Goal: Task Accomplishment & Management: Complete application form

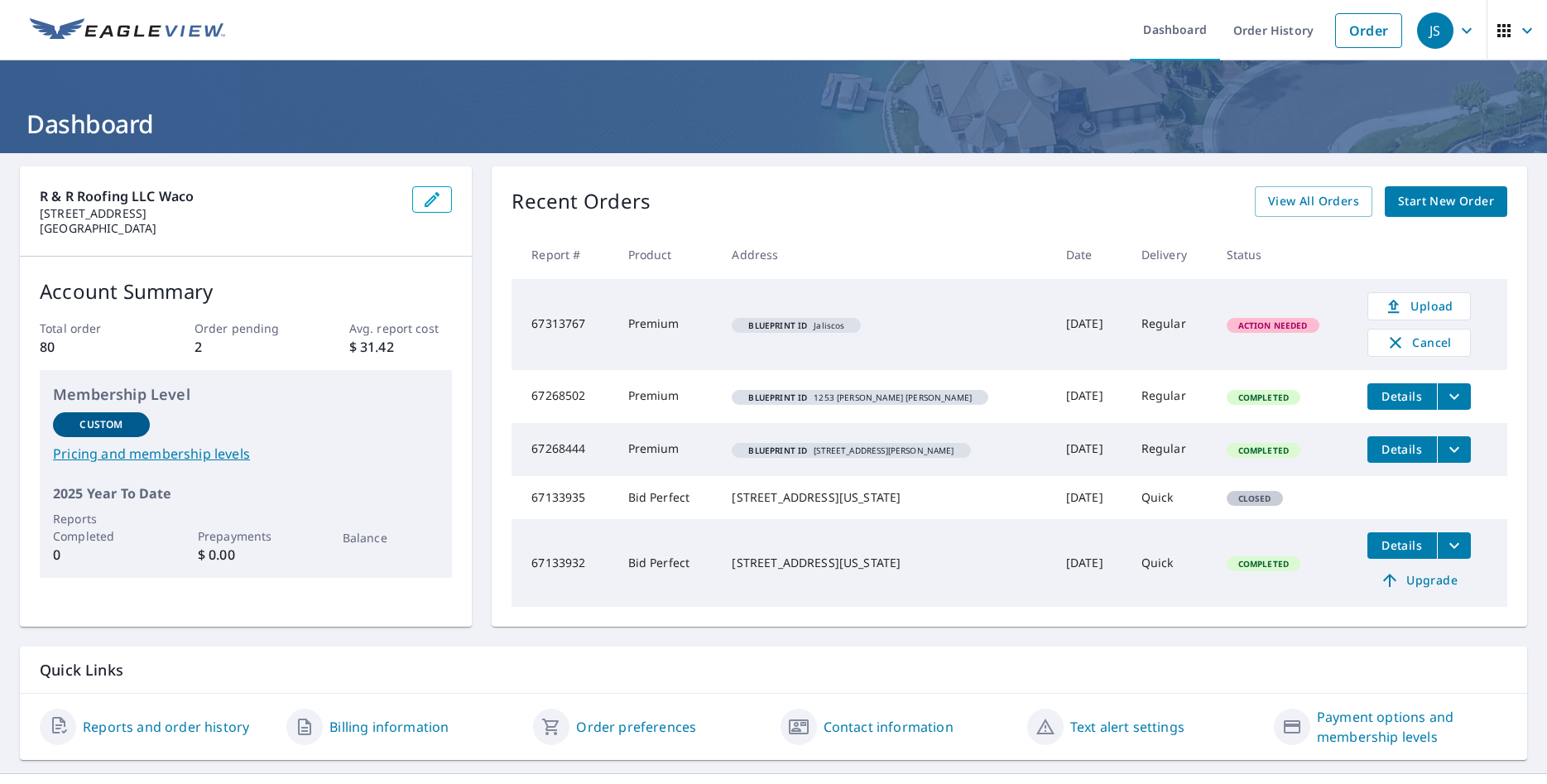
click at [1414, 193] on span "Start New Order" at bounding box center [1446, 201] width 96 height 21
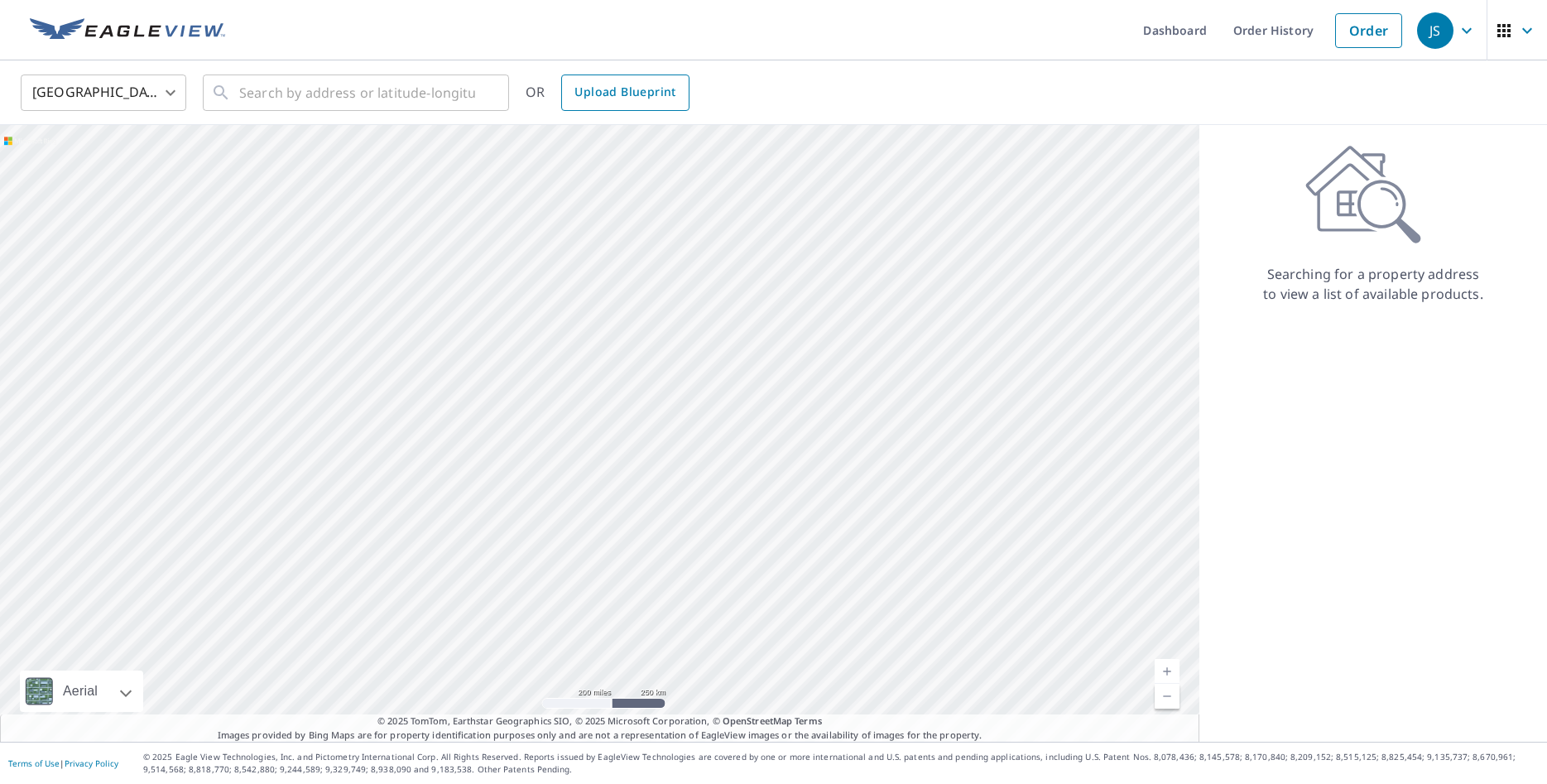
click at [671, 97] on span "Upload Blueprint" at bounding box center [625, 92] width 101 height 21
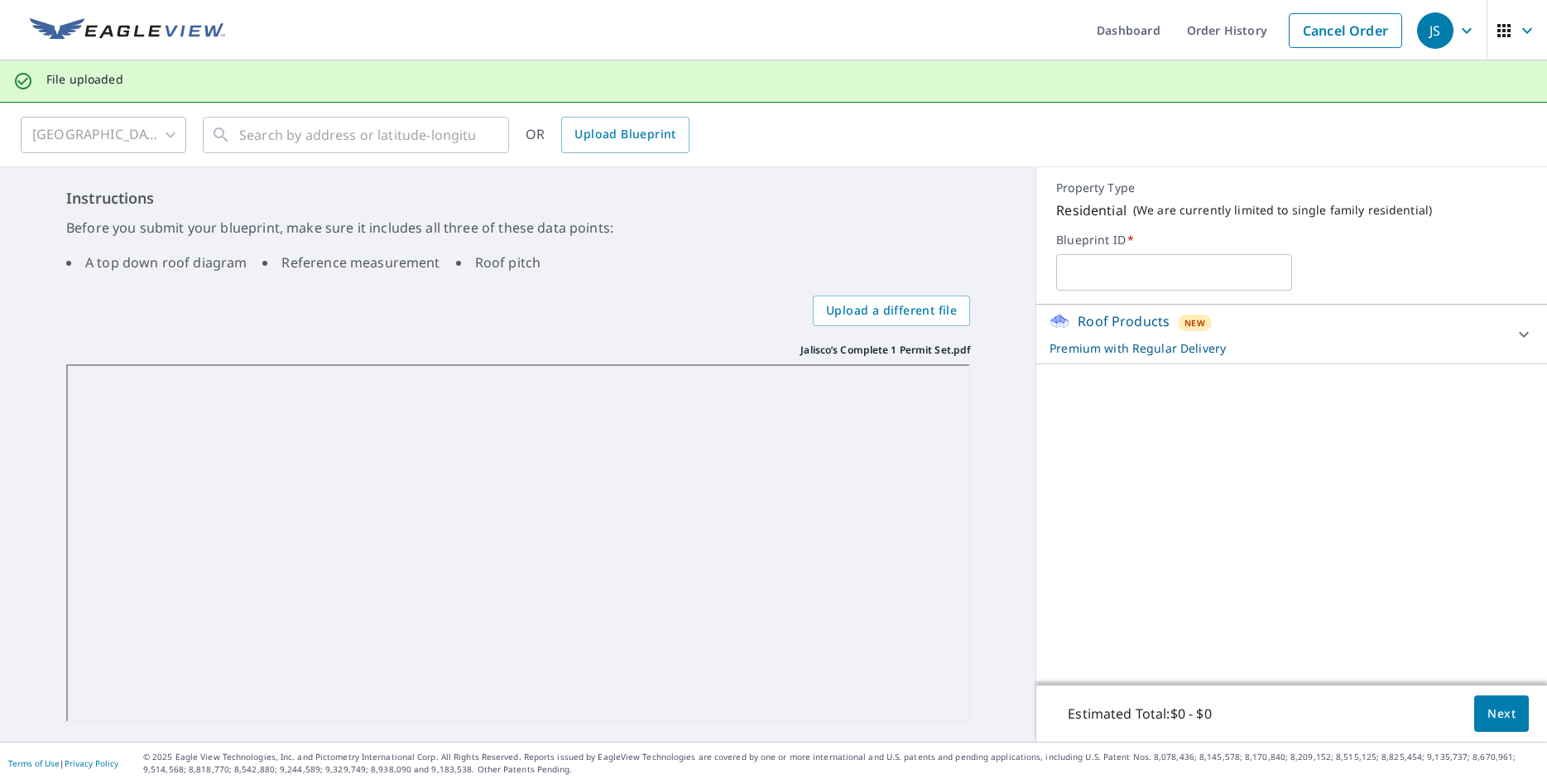
click at [1154, 410] on div "Roof Products New Premium with Regular Delivery Premium $24.25 - $75.5 Delivery…" at bounding box center [1292, 495] width 510 height 380
click at [1008, 482] on div "Instructions Before you submit your blueprint, make sure it includes all three …" at bounding box center [518, 454] width 1037 height 575
click at [1507, 705] on span "Next" at bounding box center [1501, 714] width 28 height 21
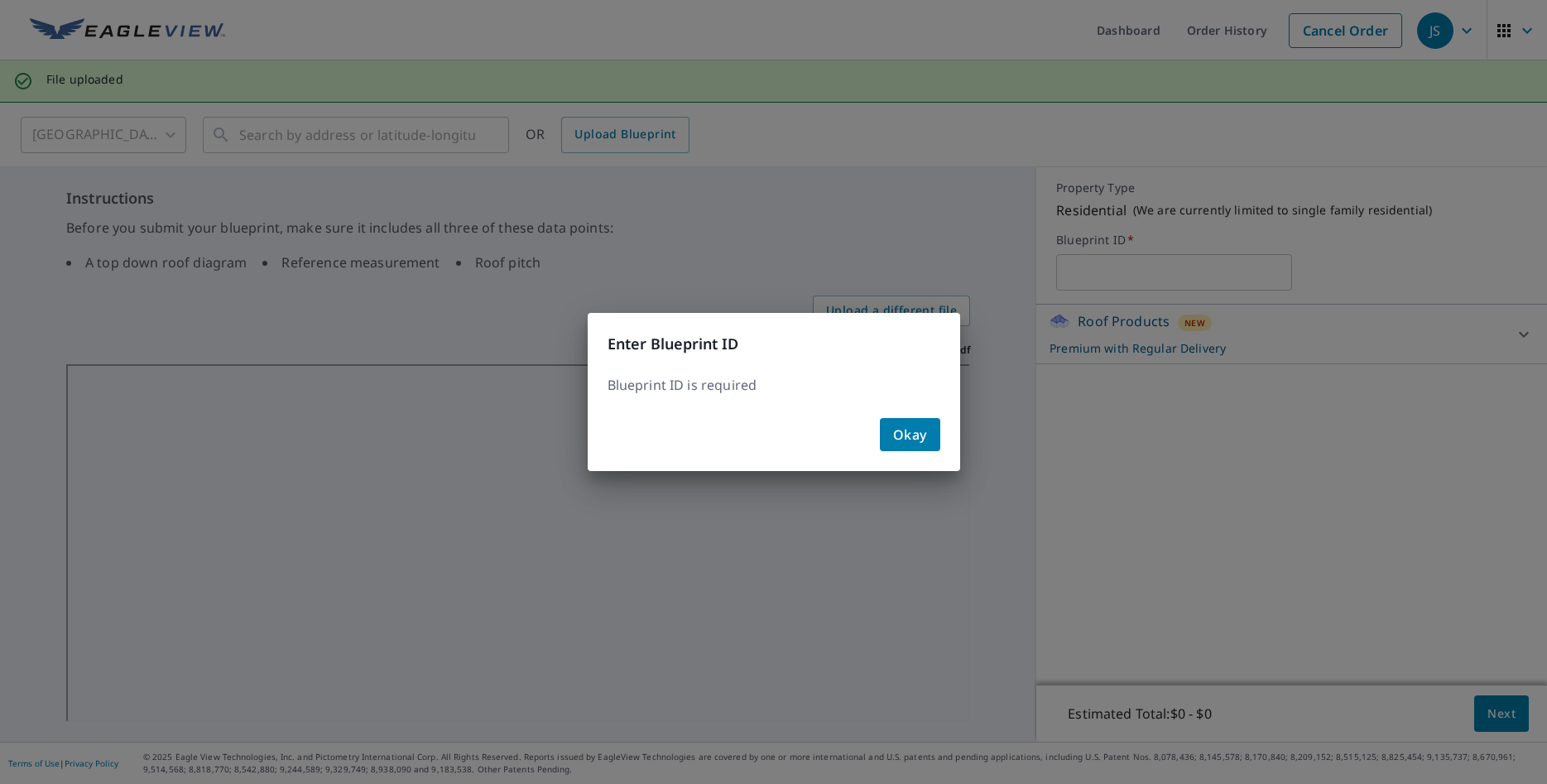
click at [905, 436] on span "Okay" at bounding box center [910, 435] width 34 height 23
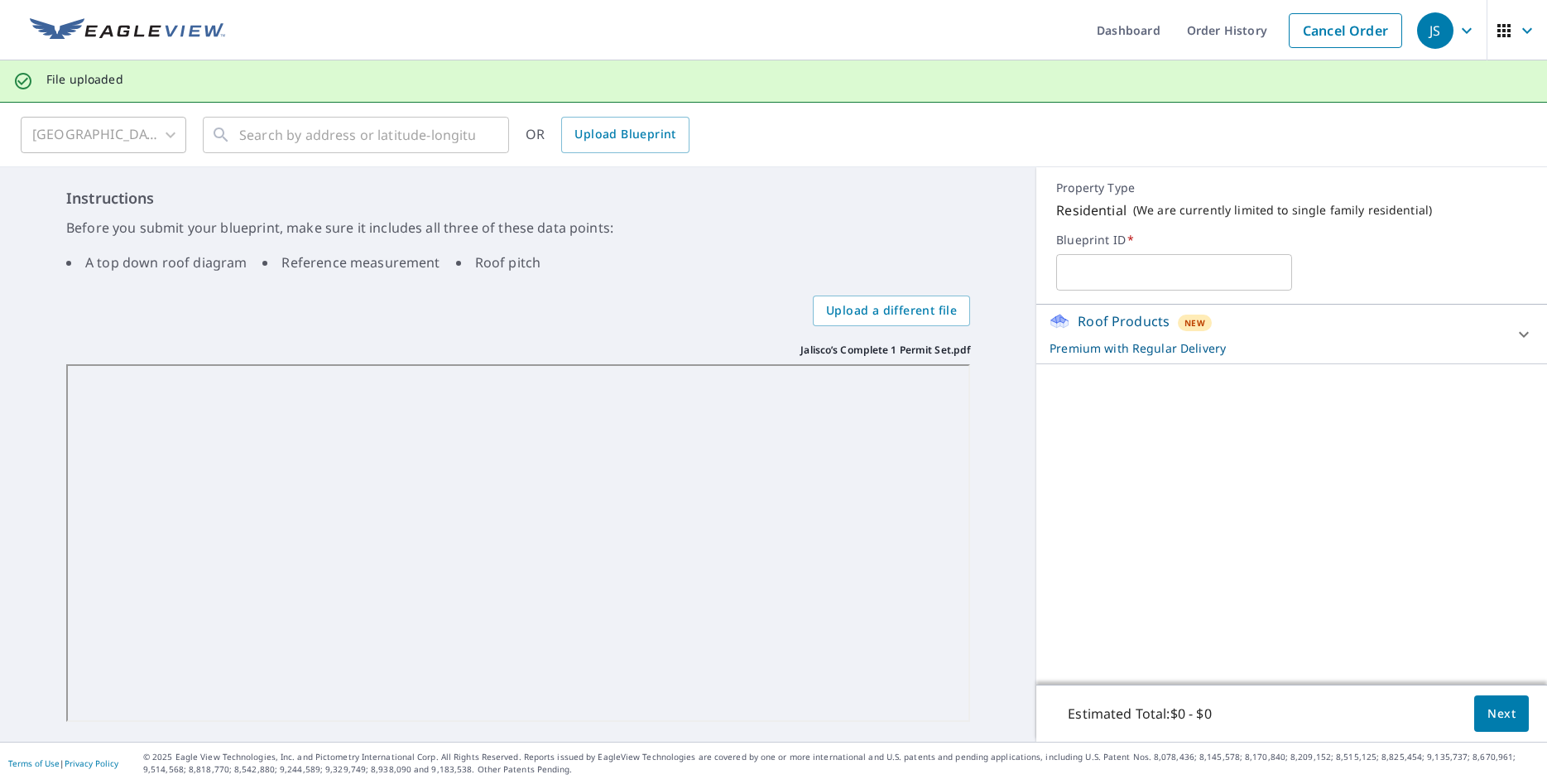
click at [1077, 273] on input "text" at bounding box center [1173, 272] width 235 height 47
type input "A1.7"
click at [1514, 708] on span "Next" at bounding box center [1501, 714] width 28 height 21
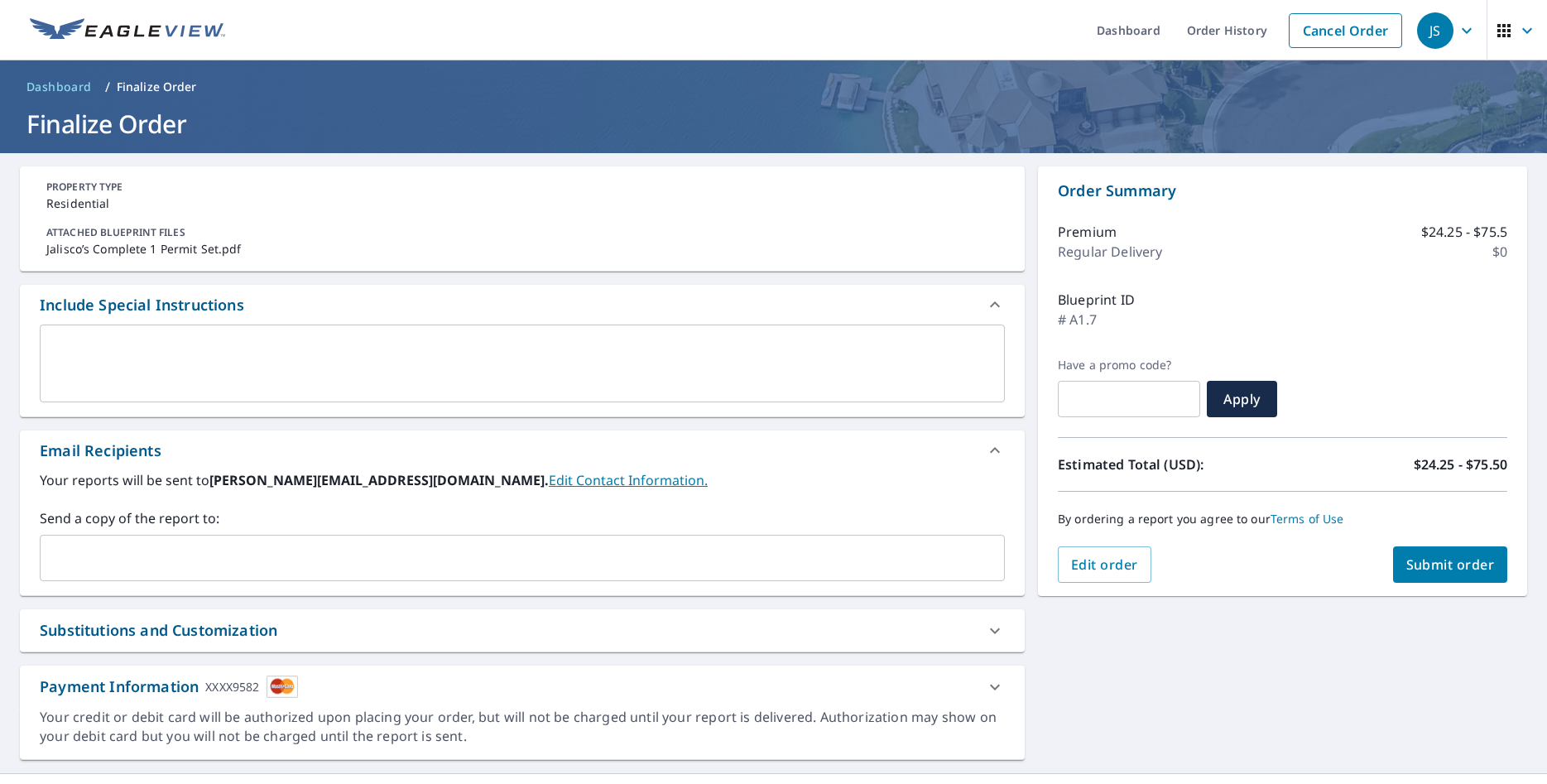
click at [382, 362] on textarea at bounding box center [522, 364] width 942 height 48
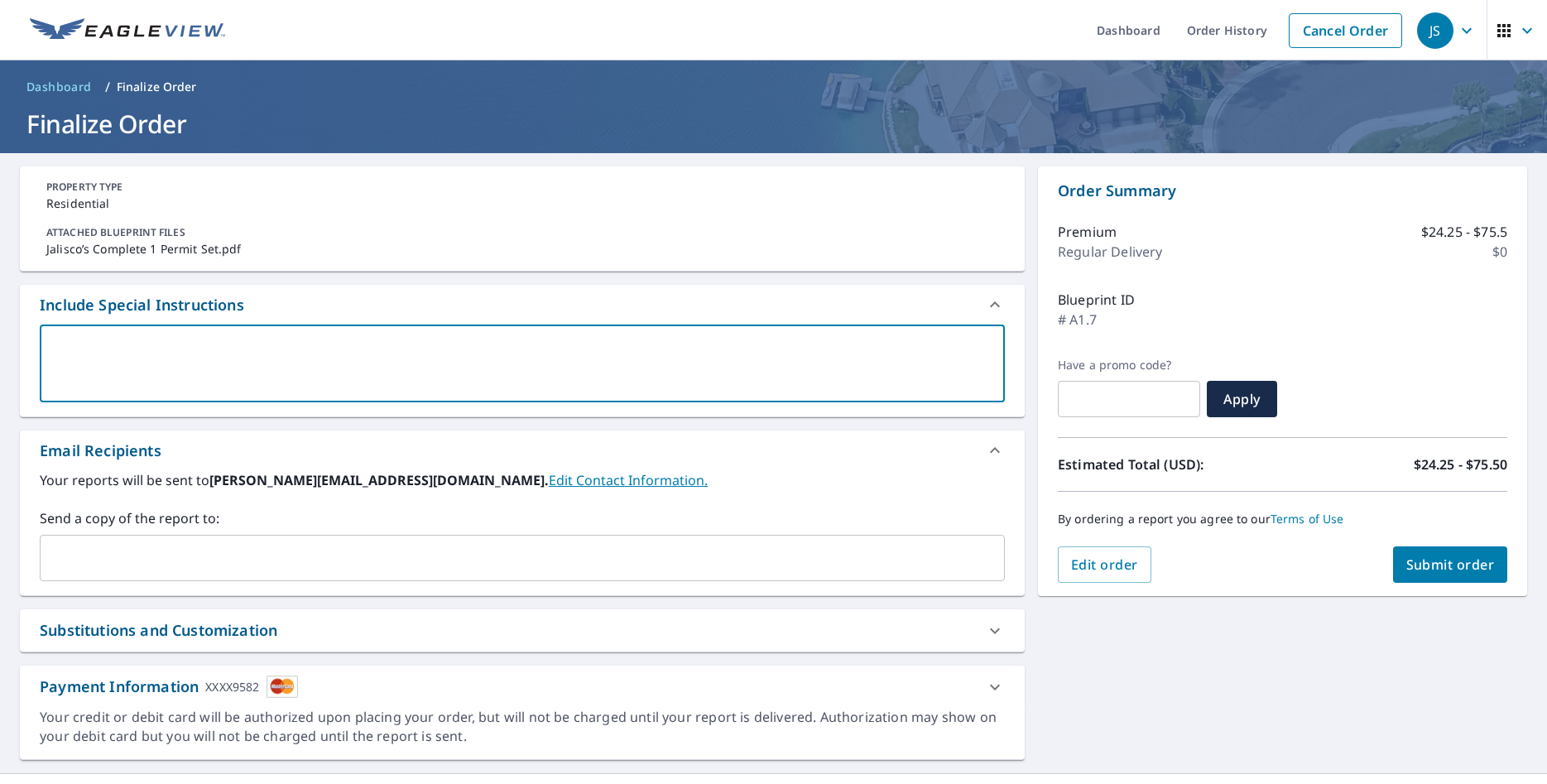
type textarea "T"
type textarea "x"
type textarea "TH"
type textarea "x"
type textarea "THi"
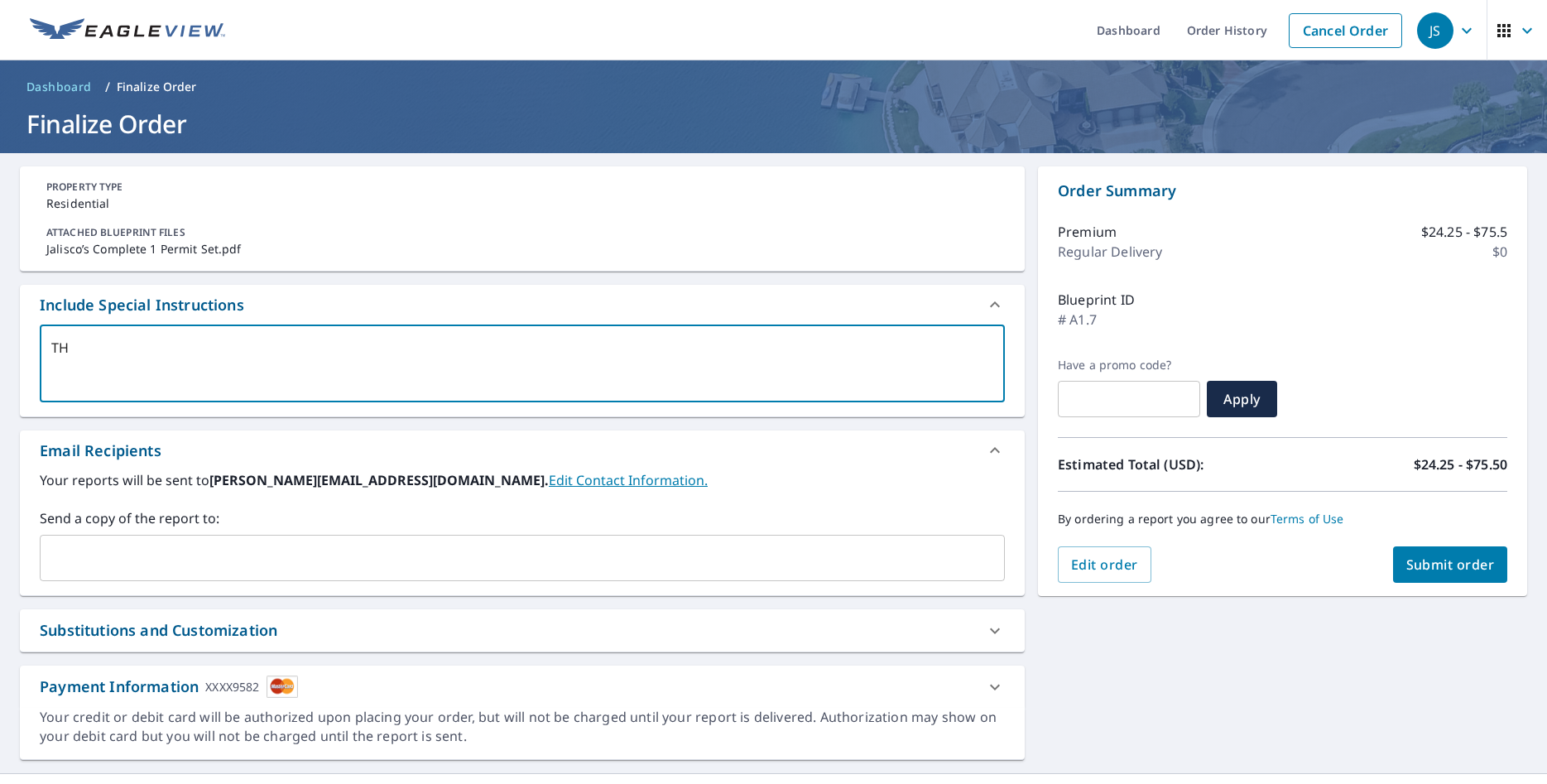
type textarea "x"
type textarea "THis"
type textarea "x"
type textarea "THis"
type textarea "x"
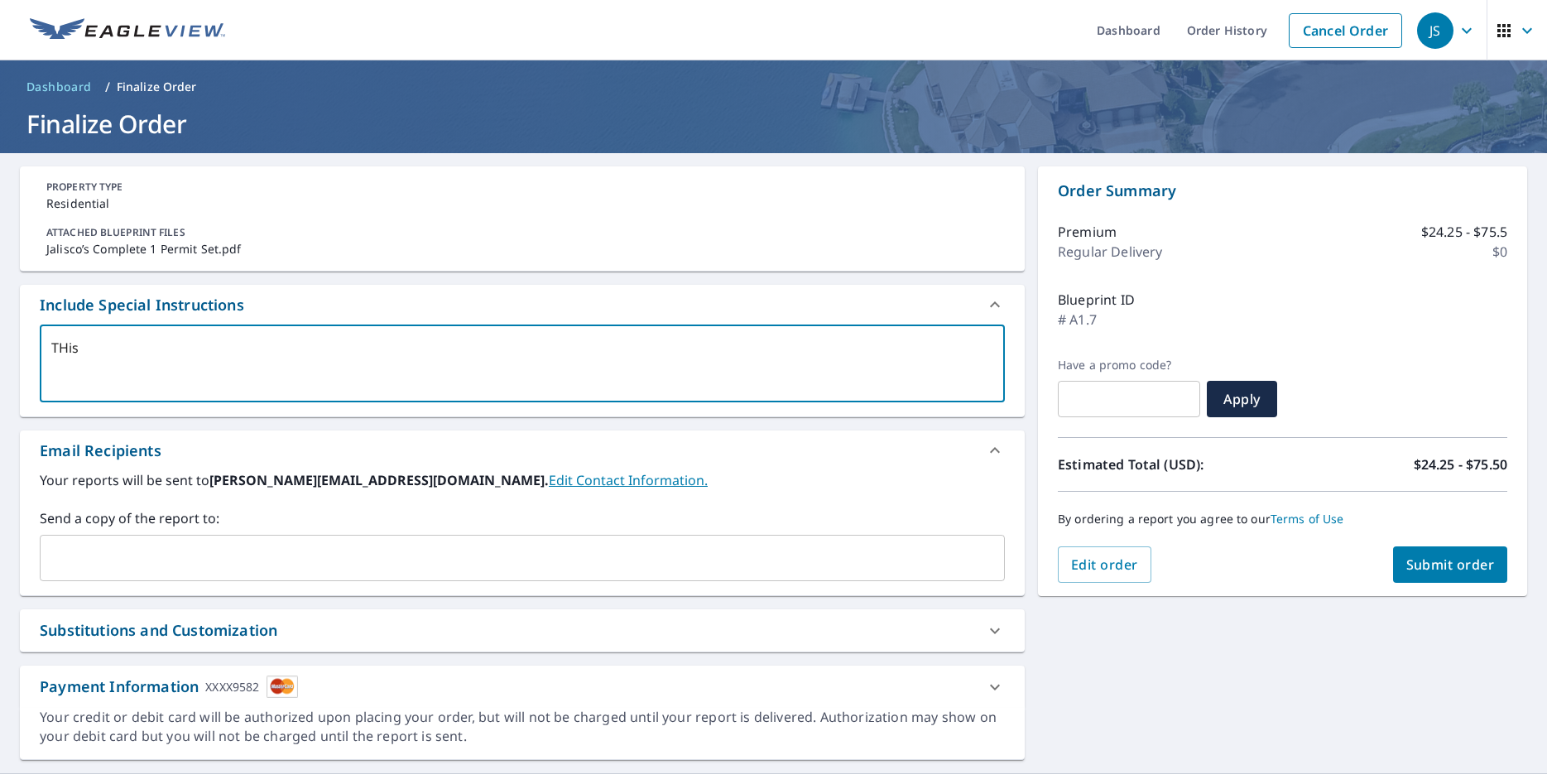
type textarea "THis"
type textarea "x"
type textarea "THi"
type textarea "x"
type textarea "TH"
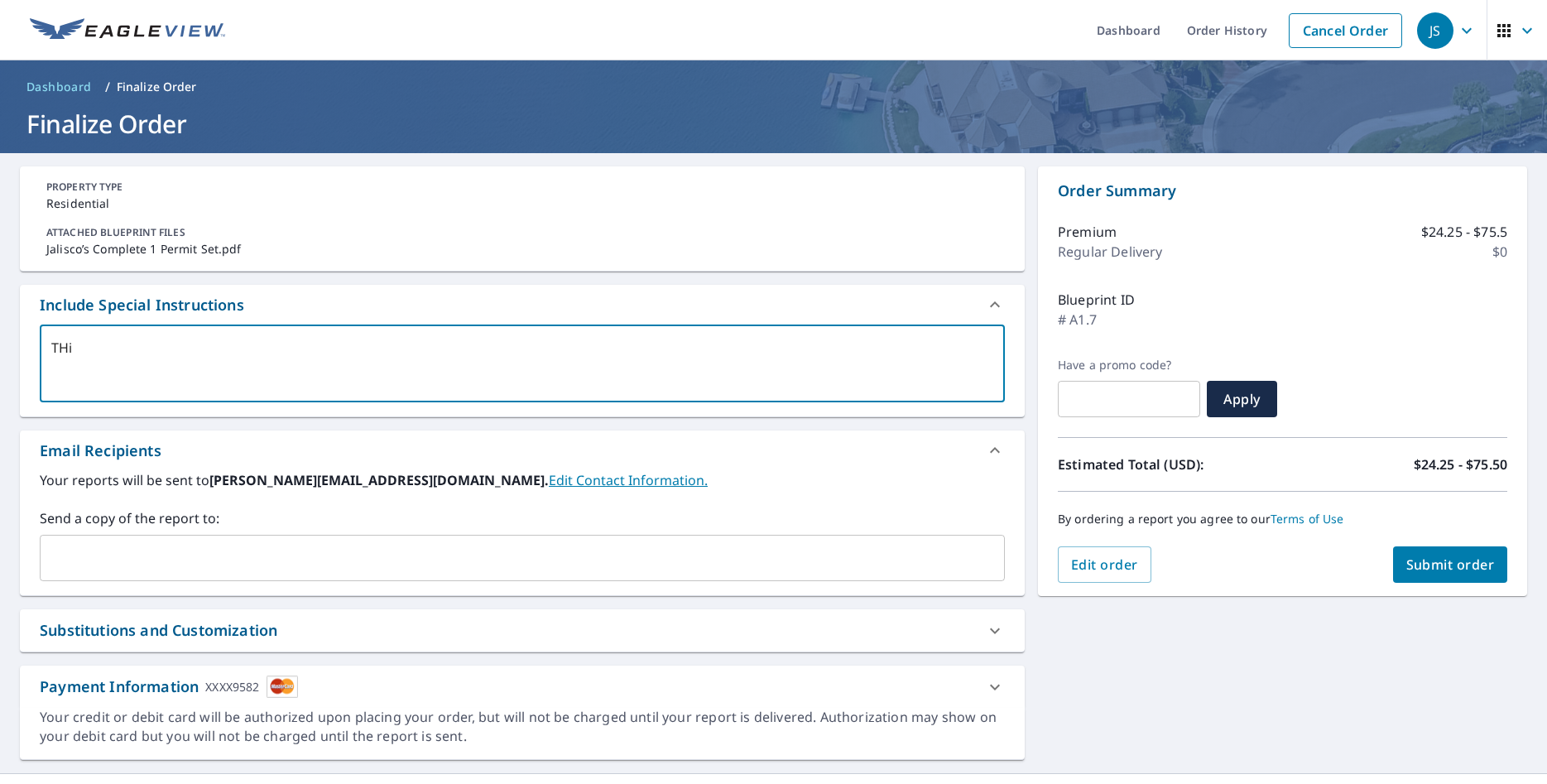
type textarea "x"
type textarea "T"
type textarea "x"
type textarea "Th"
type textarea "x"
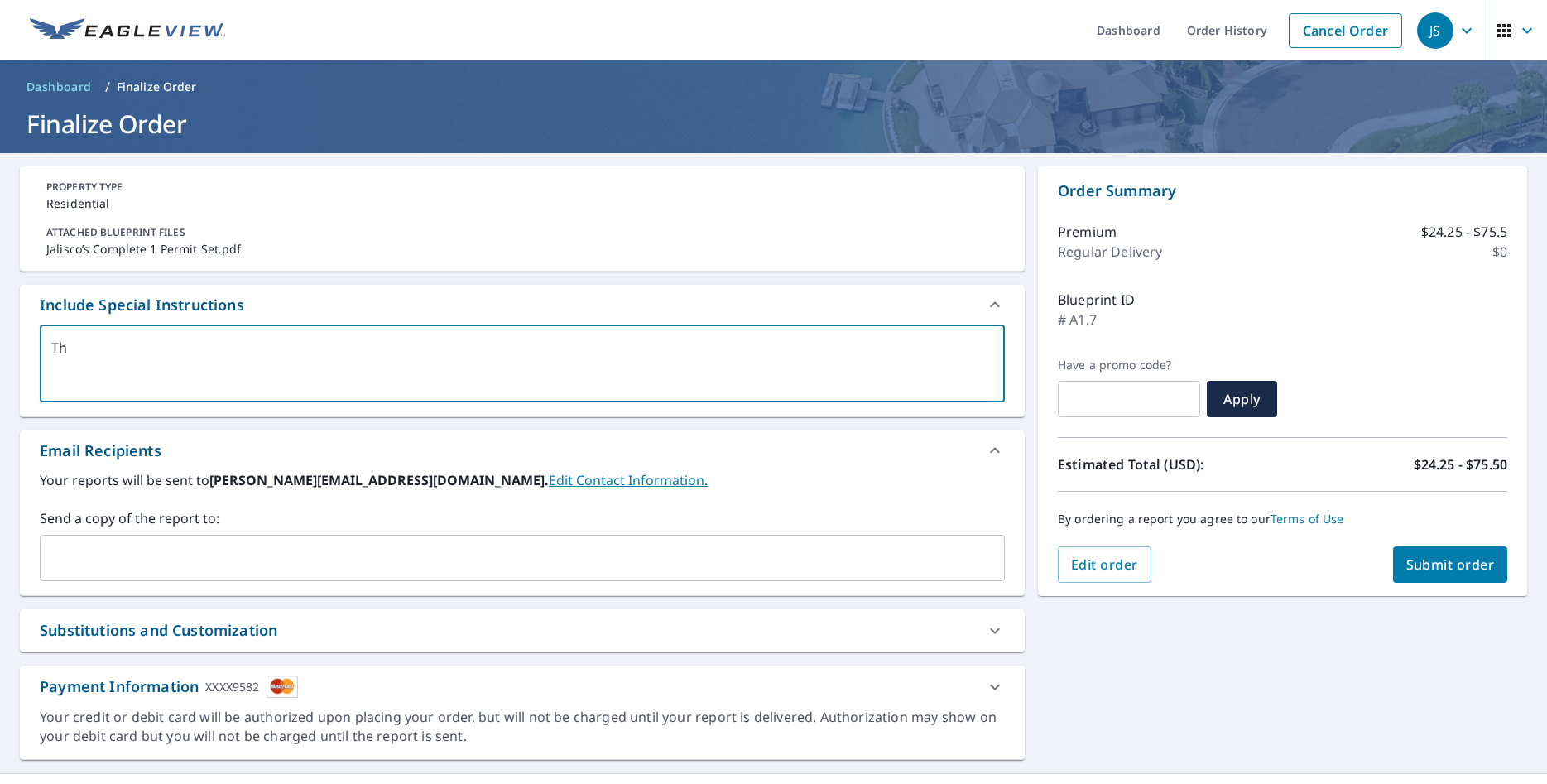
type textarea "Thi"
type textarea "x"
type textarea "This"
type textarea "x"
type textarea "This"
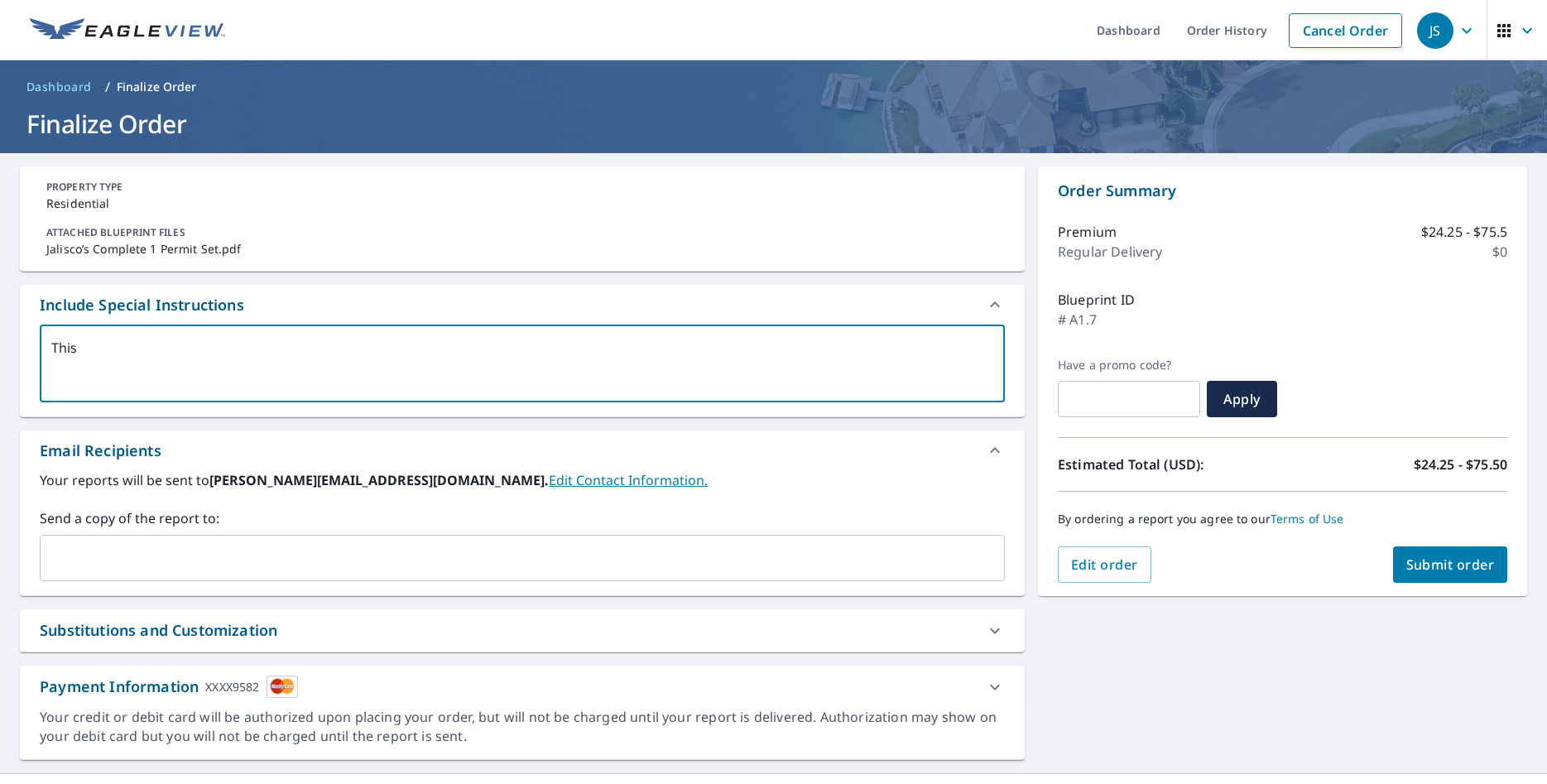
type textarea "x"
type textarea "This i"
type textarea "x"
type textarea "This is"
type textarea "x"
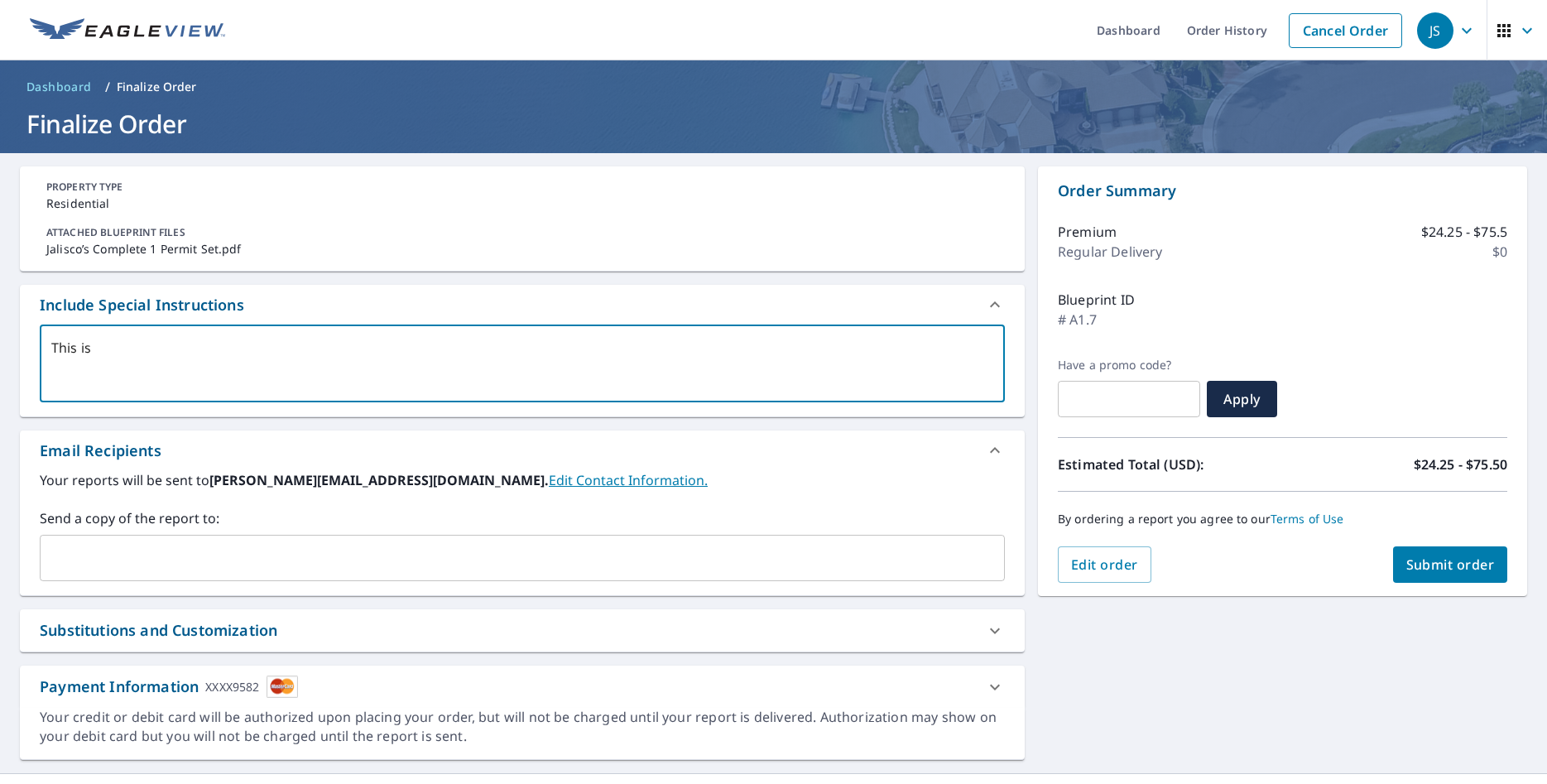
type textarea "This is"
type textarea "x"
type textarea "This is p"
type textarea "x"
type textarea "This is pa"
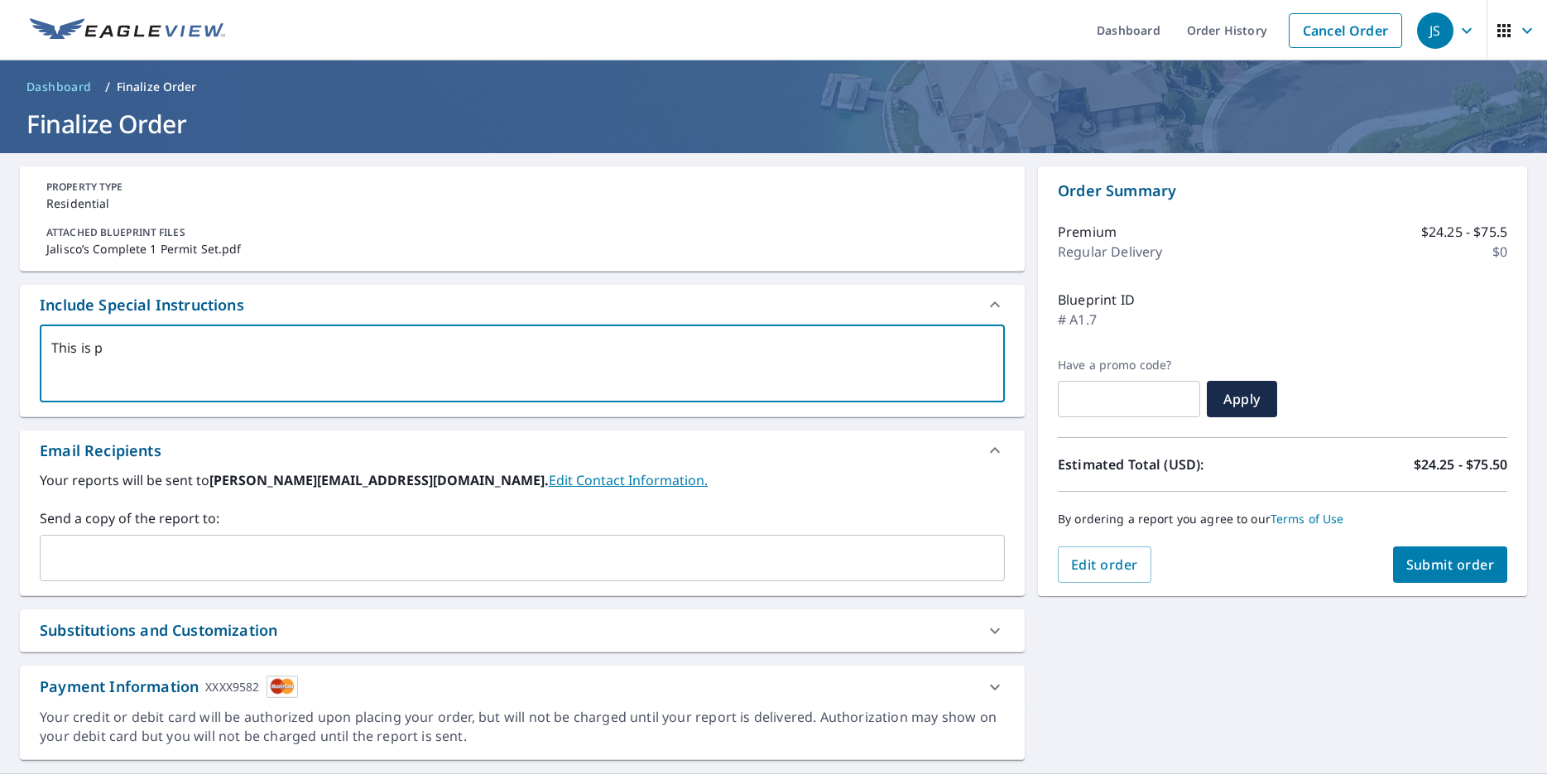
type textarea "x"
type textarea "This is par"
type textarea "x"
type textarea "This is part"
type textarea "x"
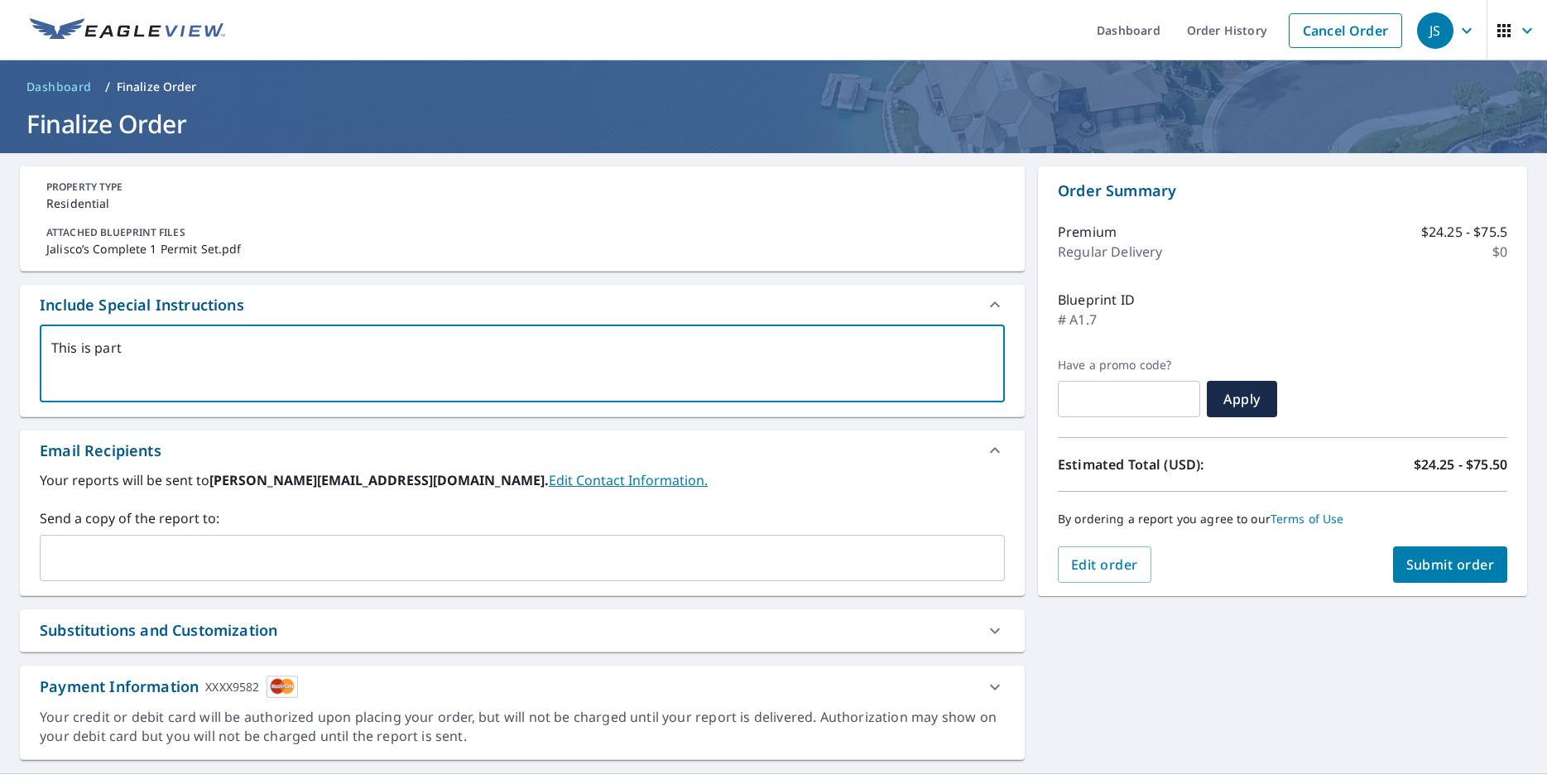
type textarea "This is part"
type textarea "x"
type textarea "This is part t"
type textarea "x"
type textarea "This is part"
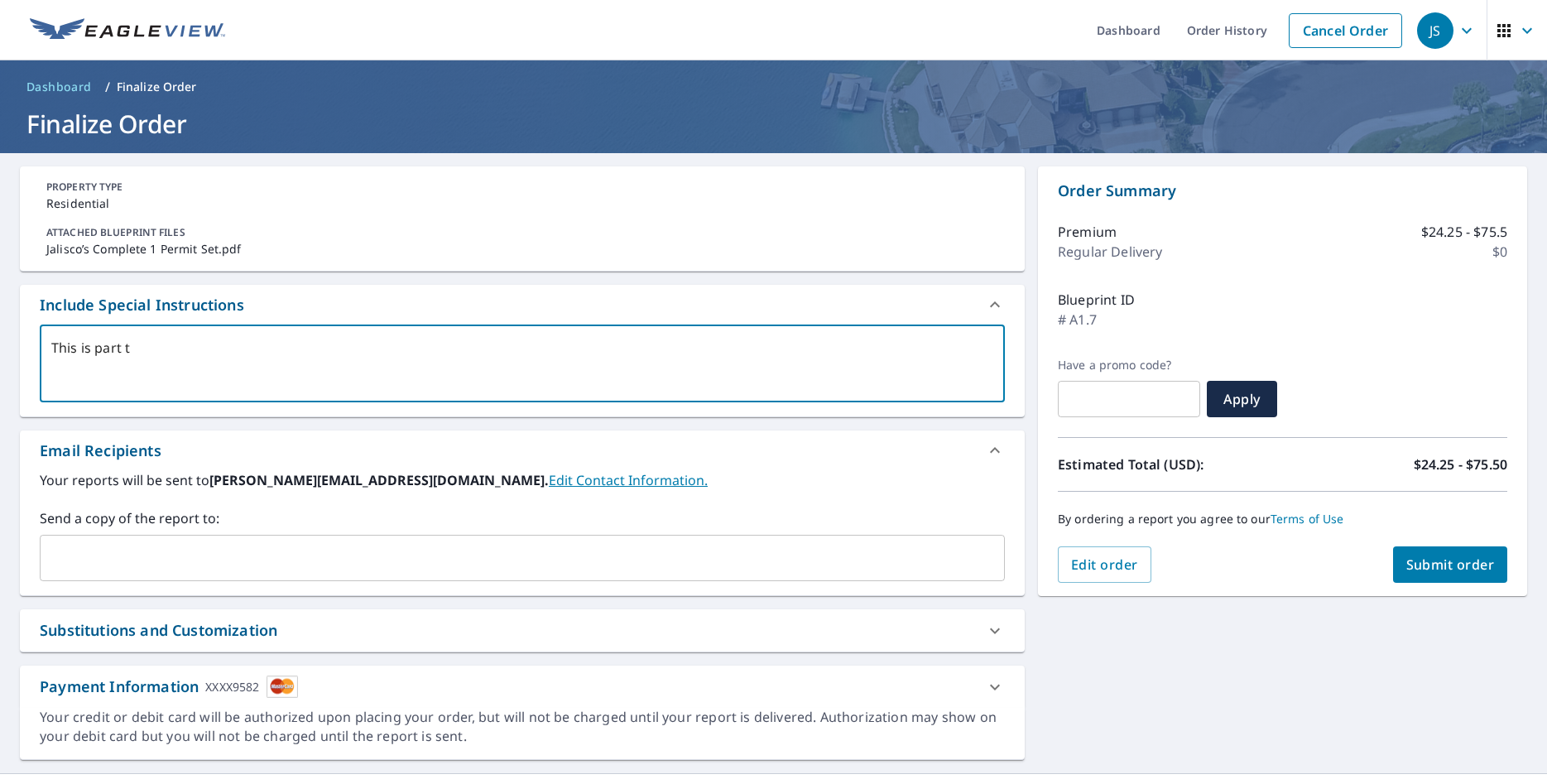
type textarea "x"
type textarea "This is part"
type textarea "x"
type textarea "This is par"
type textarea "x"
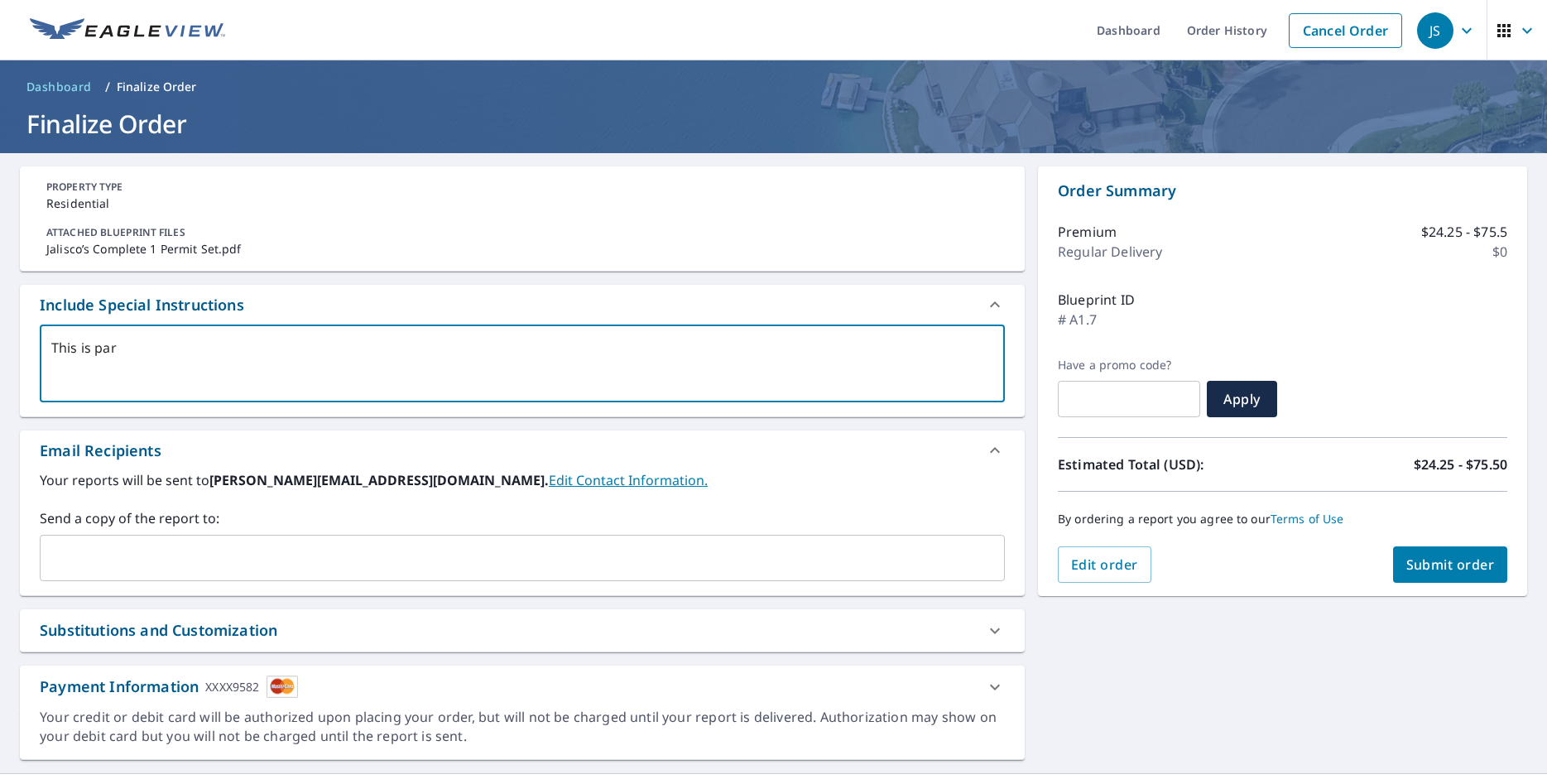
type textarea "This is pa"
type textarea "x"
type textarea "This is p"
type textarea "x"
type textarea "This is"
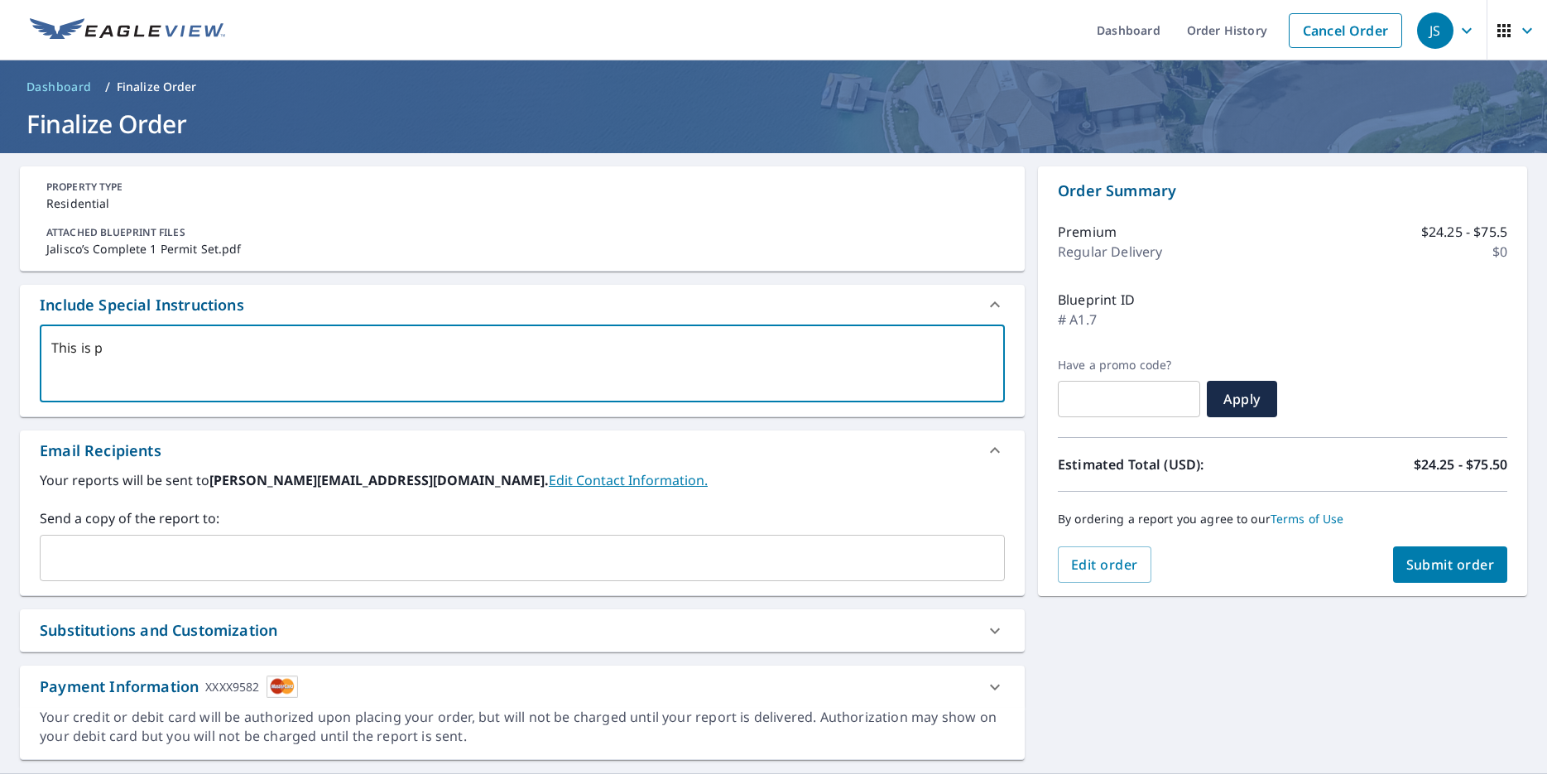
type textarea "x"
type textarea "This is"
type textarea "x"
type textarea "This i"
type textarea "x"
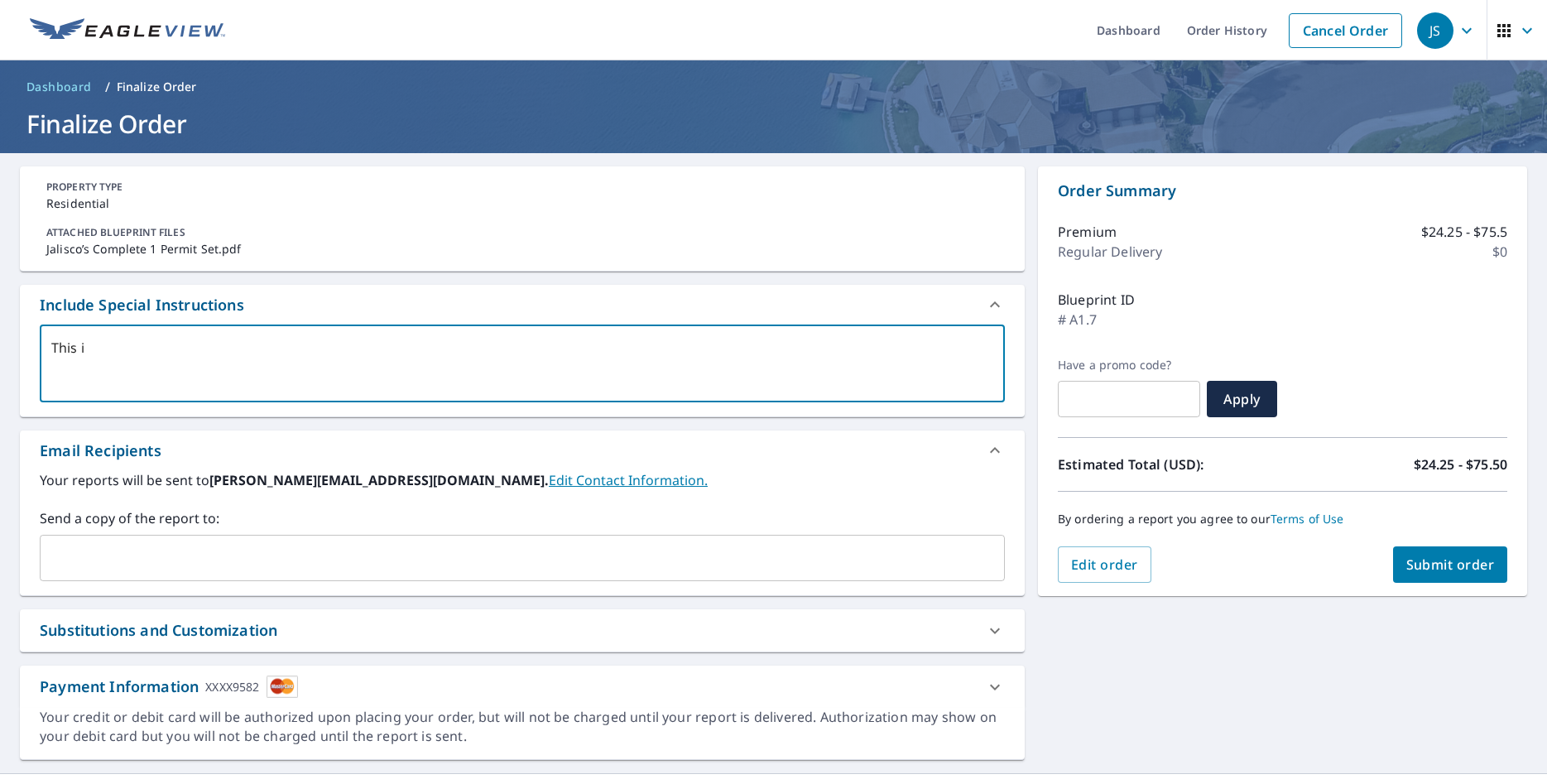
type textarea "This"
type textarea "x"
type textarea "This i"
type textarea "x"
type textarea "This is"
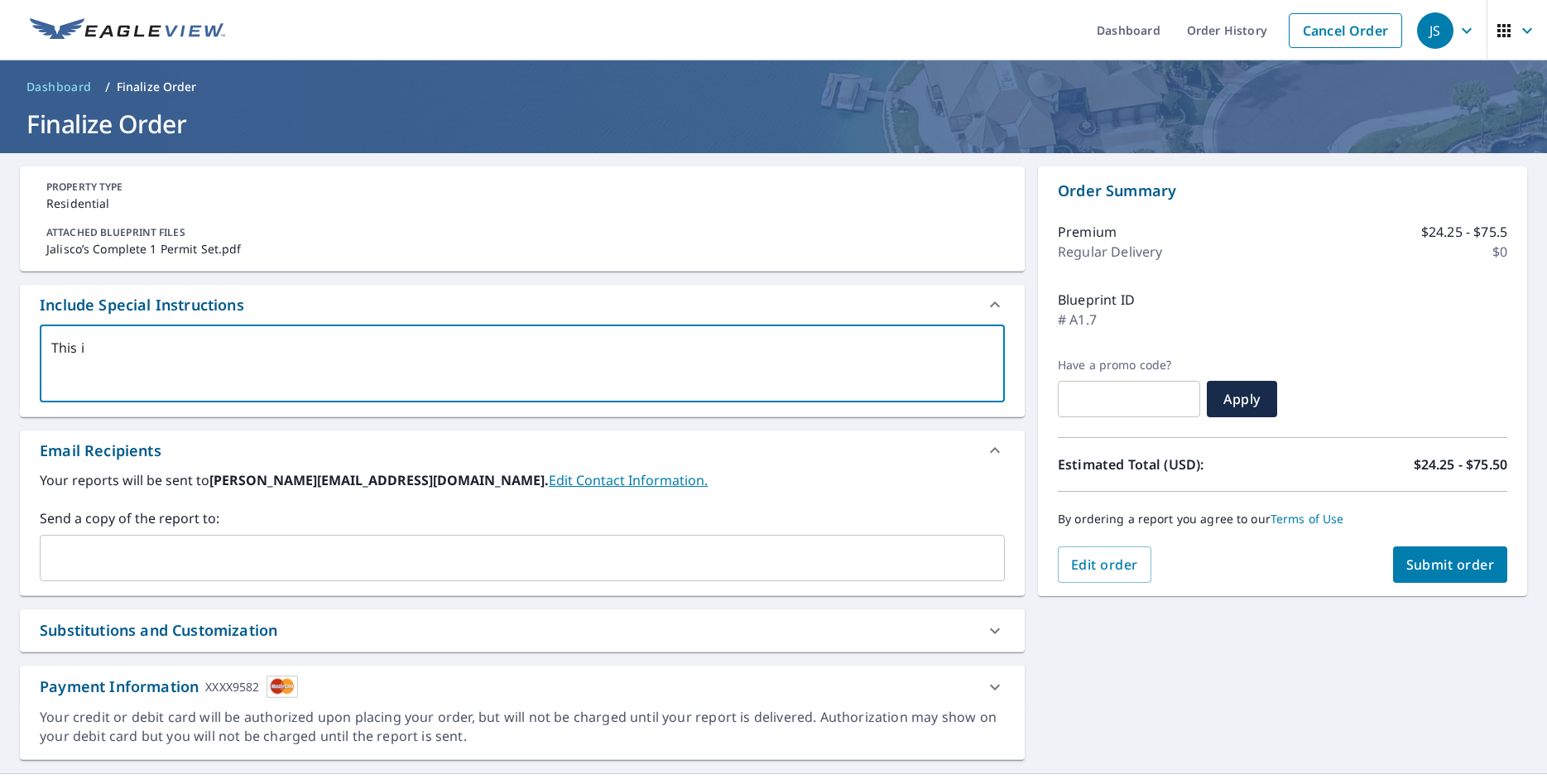
type textarea "x"
type textarea "This is"
type textarea "x"
type textarea "This is a"
type textarea "x"
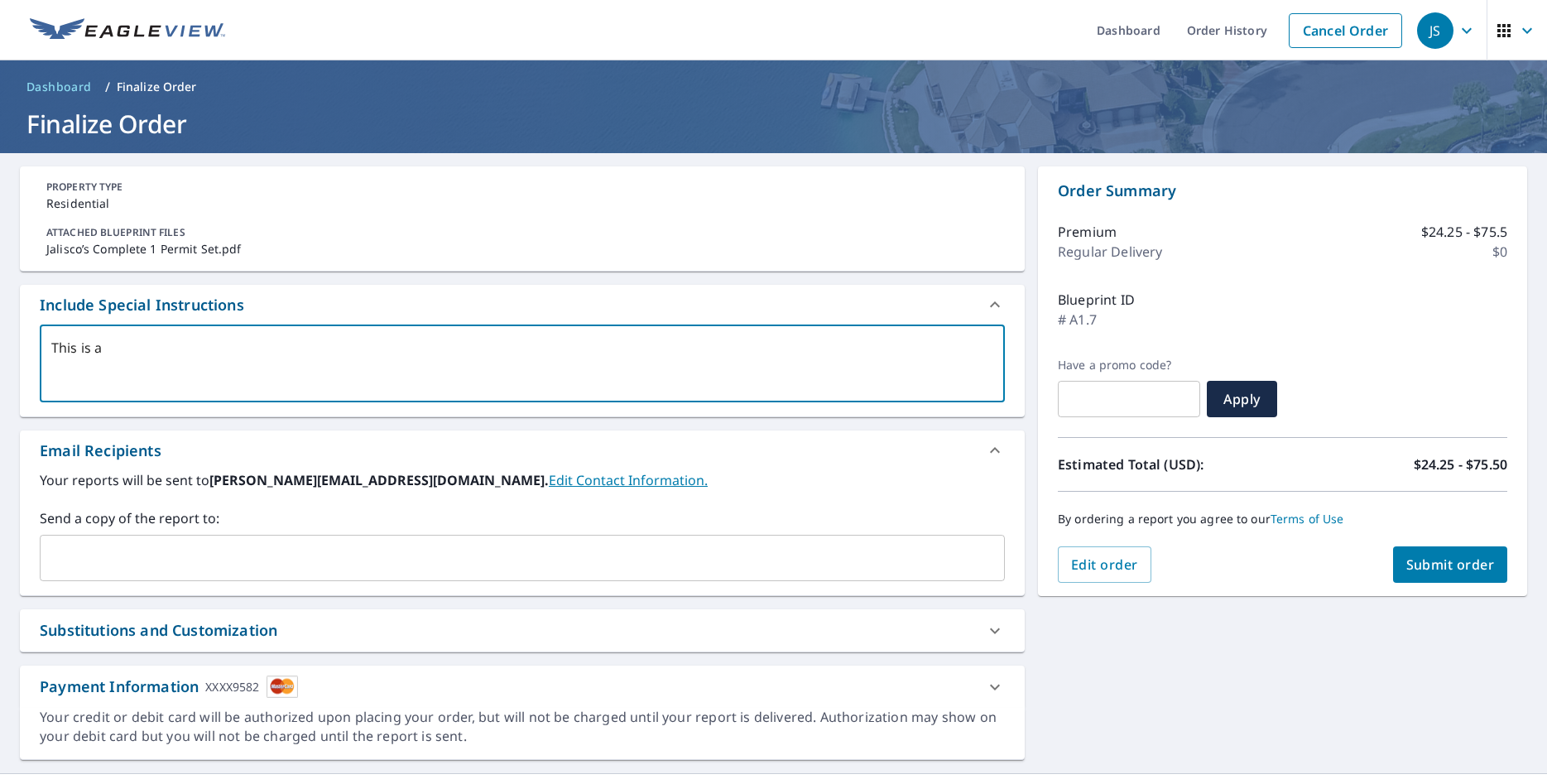
type textarea "This is an"
type textarea "x"
type textarea "This is an"
type textarea "x"
type textarea "This is an a"
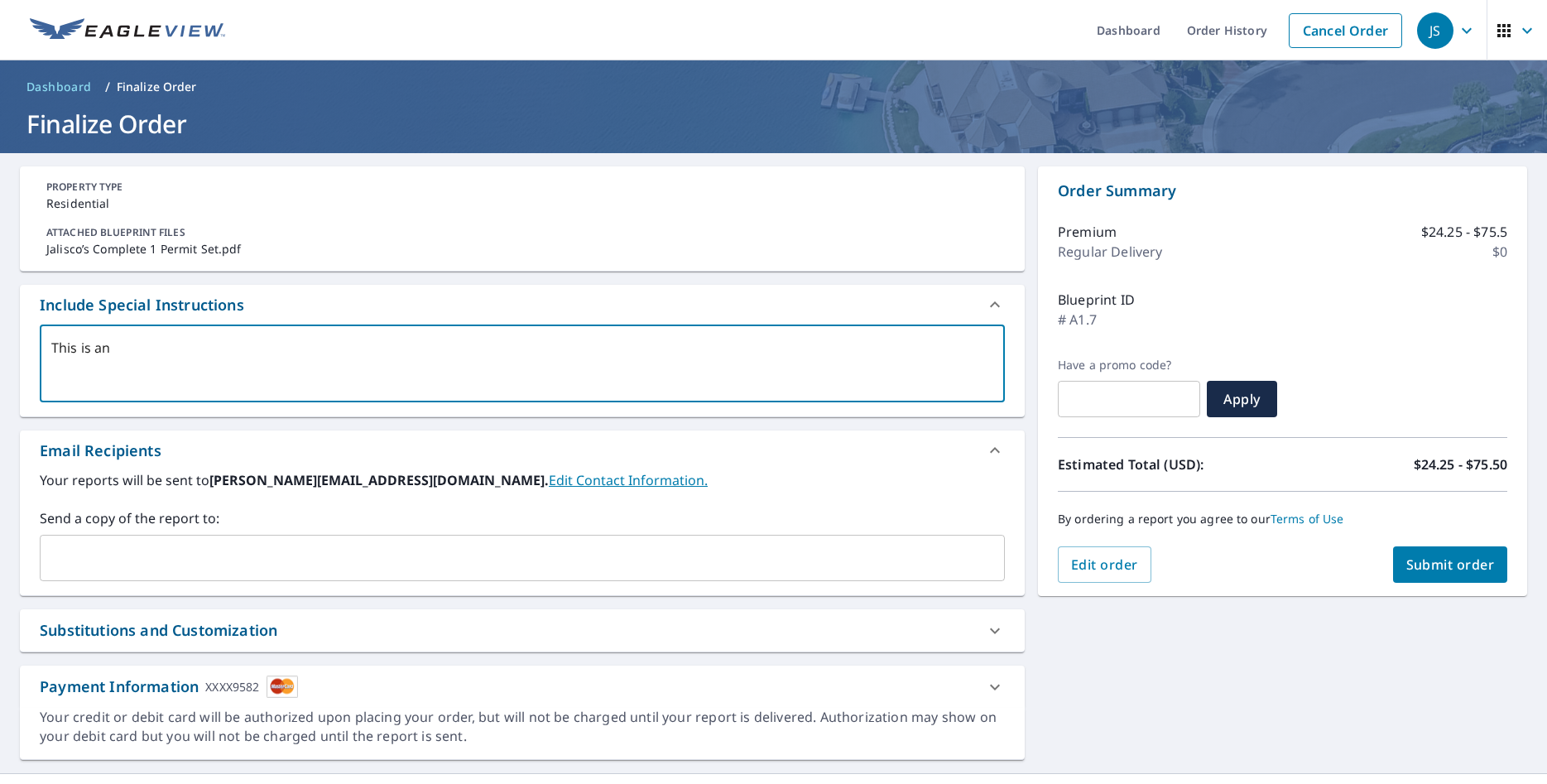
type textarea "x"
type textarea "This is an ad"
type textarea "x"
type textarea "This is an add"
type textarea "x"
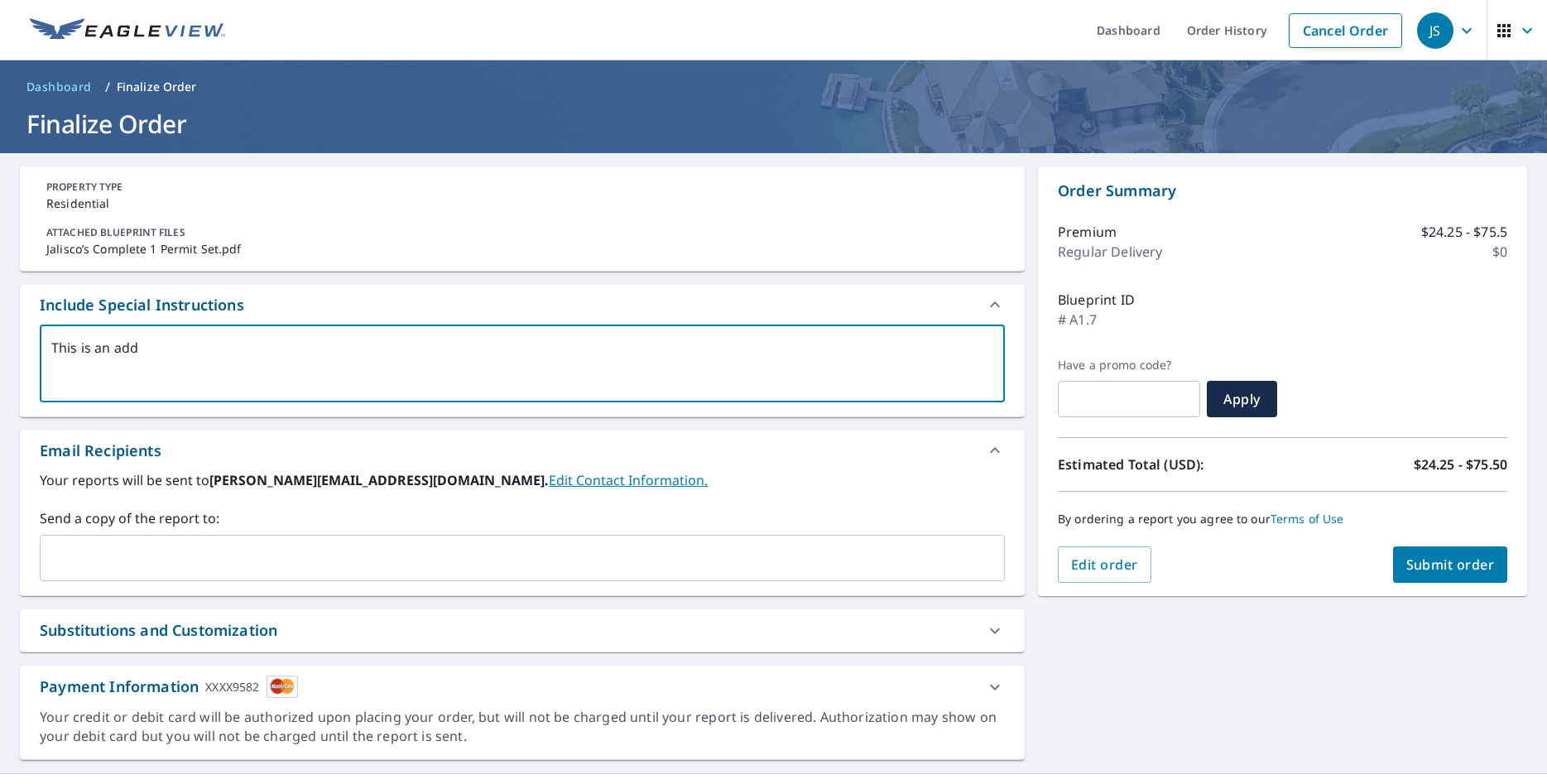
type textarea "This is an addt"
type textarea "x"
type textarea "This is an addti"
type textarea "x"
type textarea "This is an addtio"
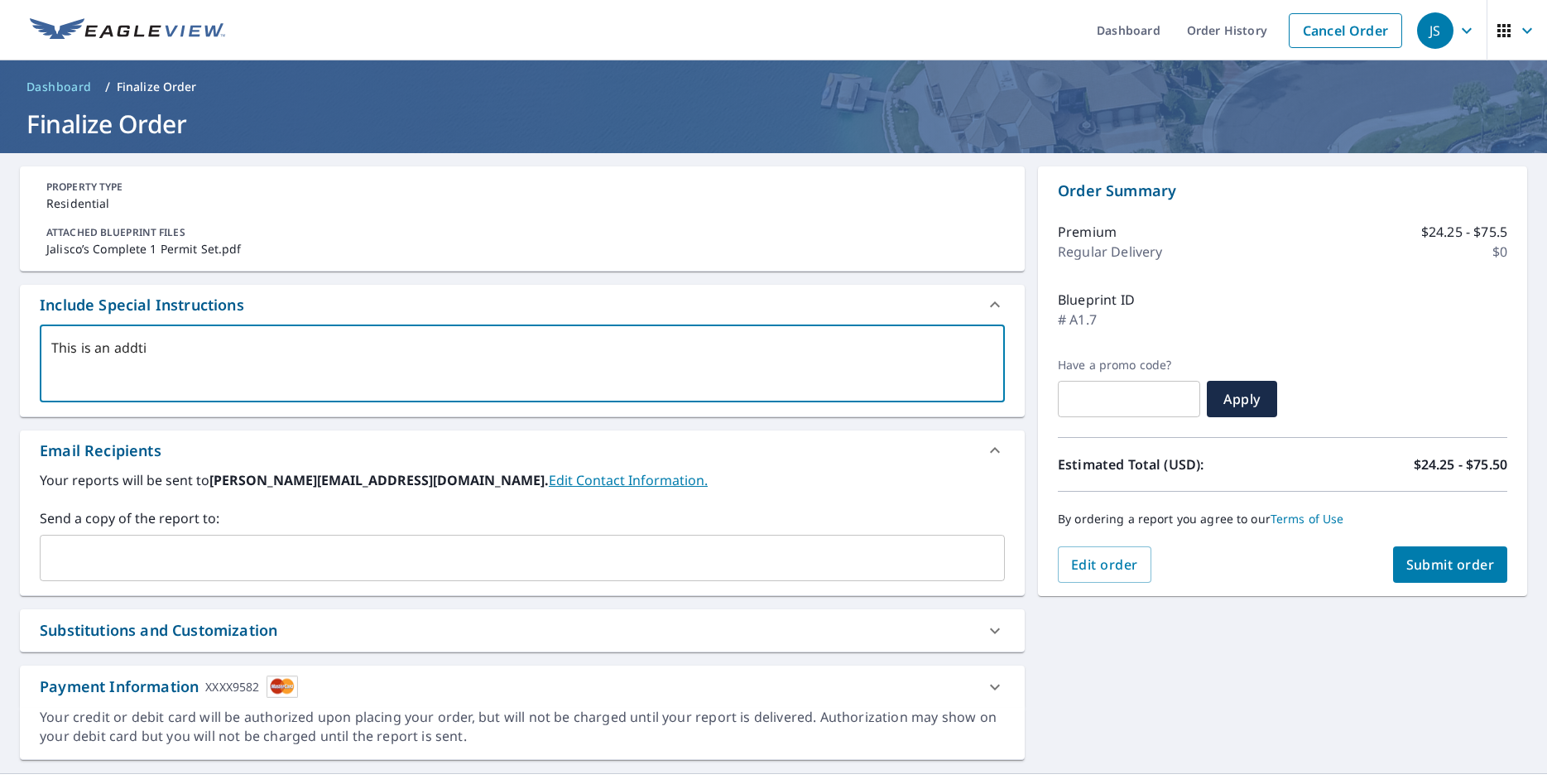
type textarea "x"
type textarea "This is an addtion"
type textarea "x"
type textarea "This is an addtiona"
type textarea "x"
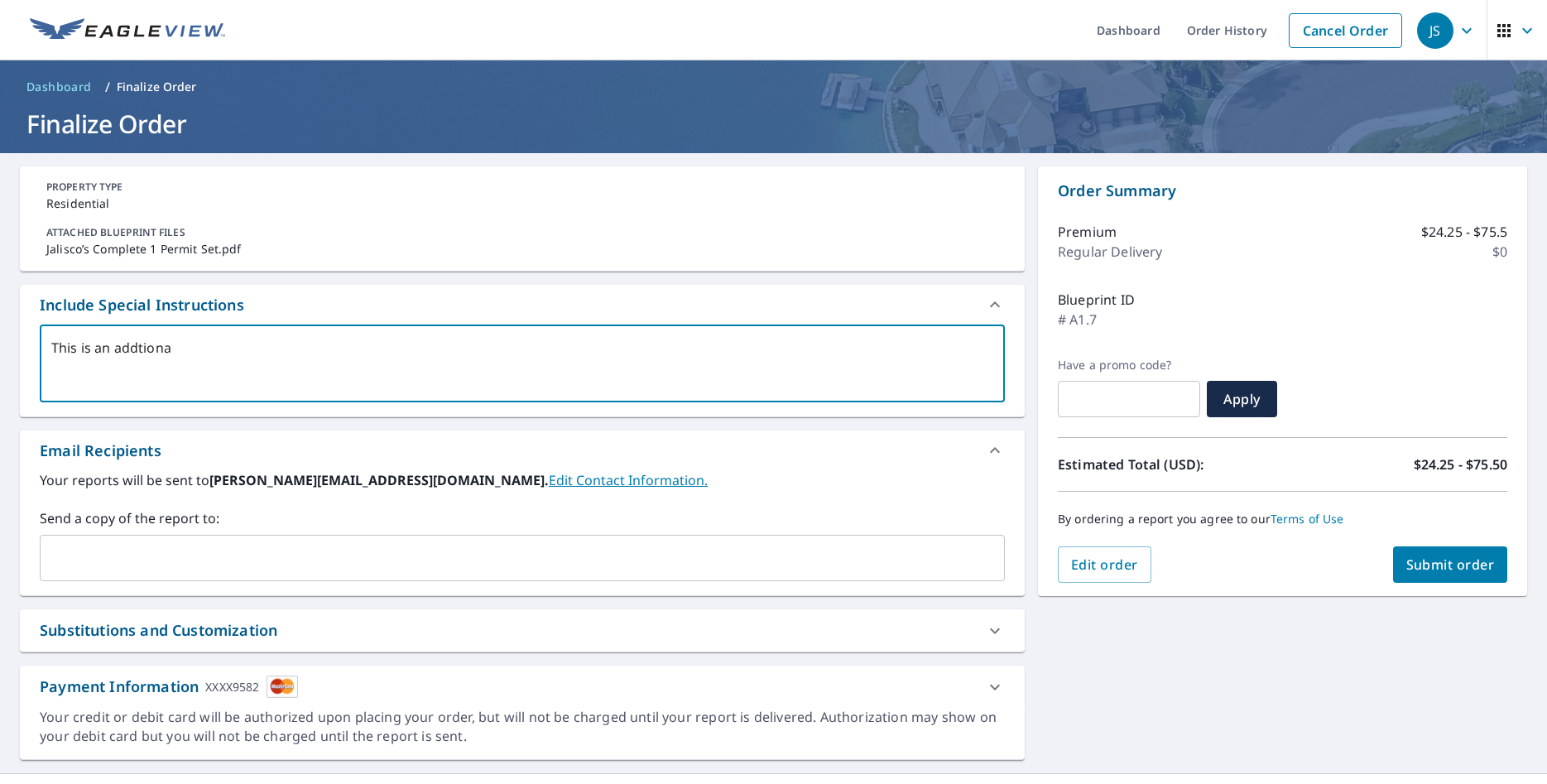
type textarea "This is an addtional"
type textarea "x"
type textarea "This is an addtional"
type textarea "x"
type textarea "This is an addtional"
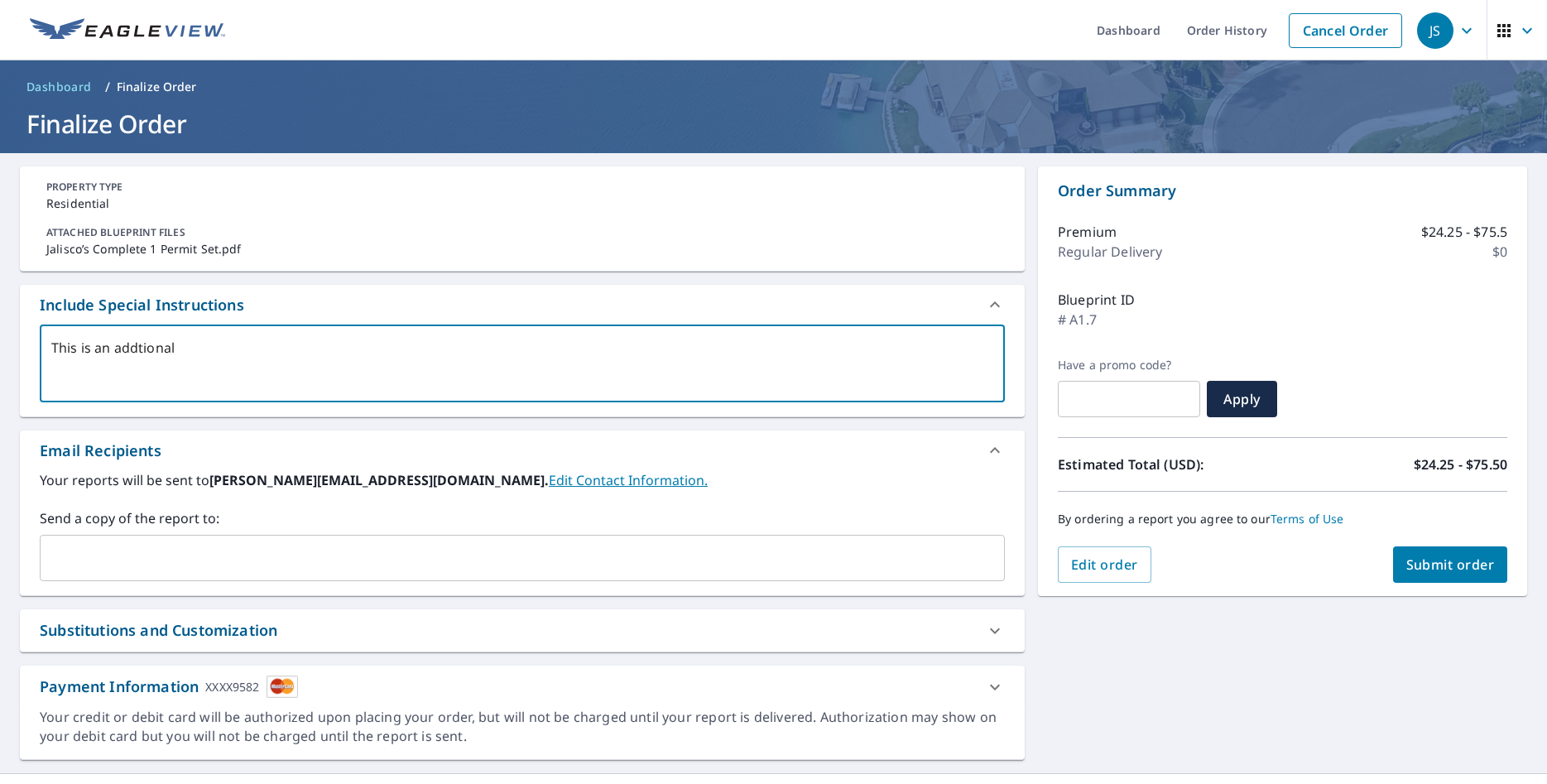
type textarea "x"
type textarea "This is an addtiona"
type textarea "x"
type textarea "This is an addtion"
type textarea "x"
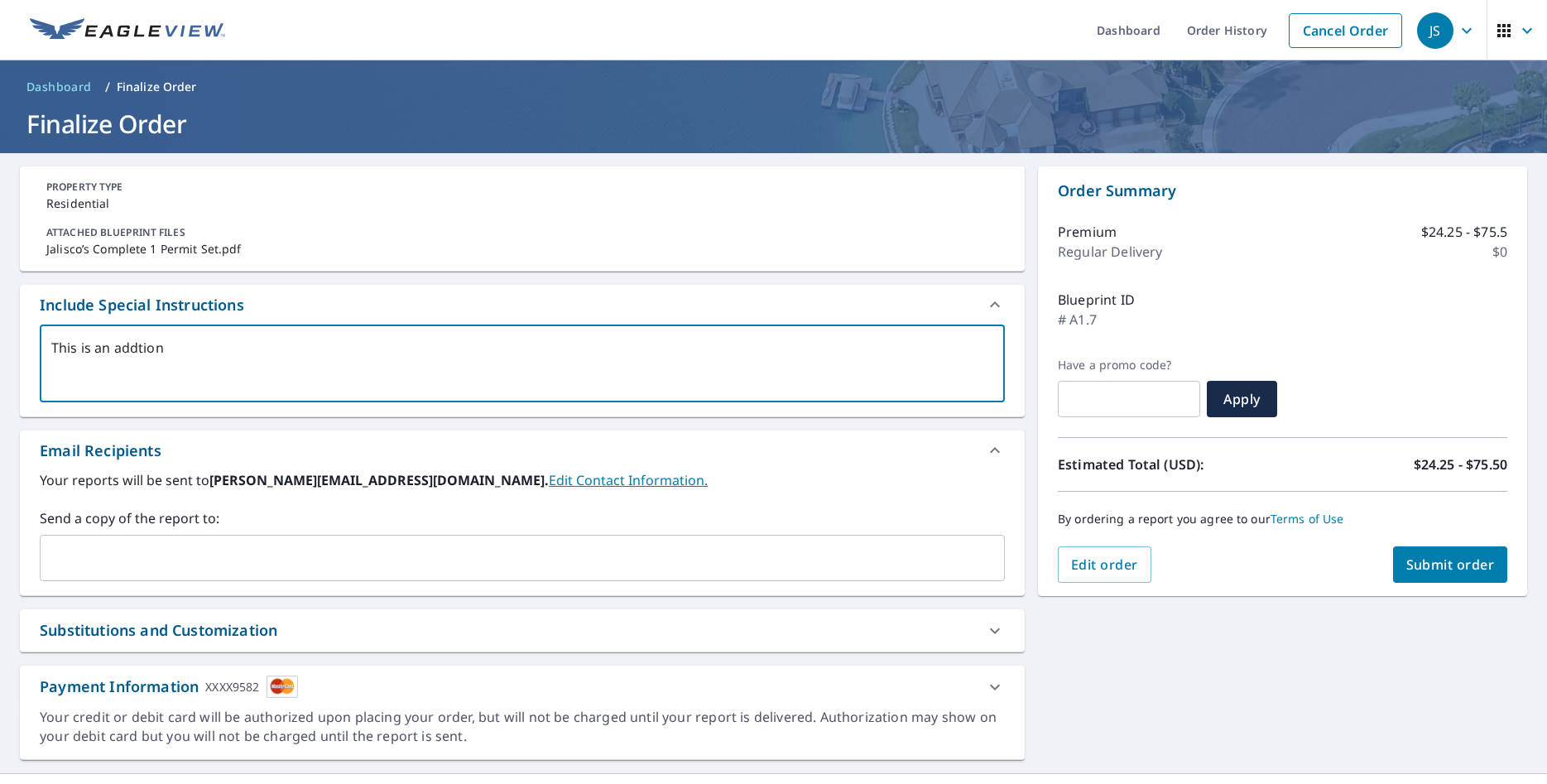
type textarea "This is an addtionl"
type textarea "x"
type textarea "This is an addtion"
type textarea "x"
type textarea "This is an addtio"
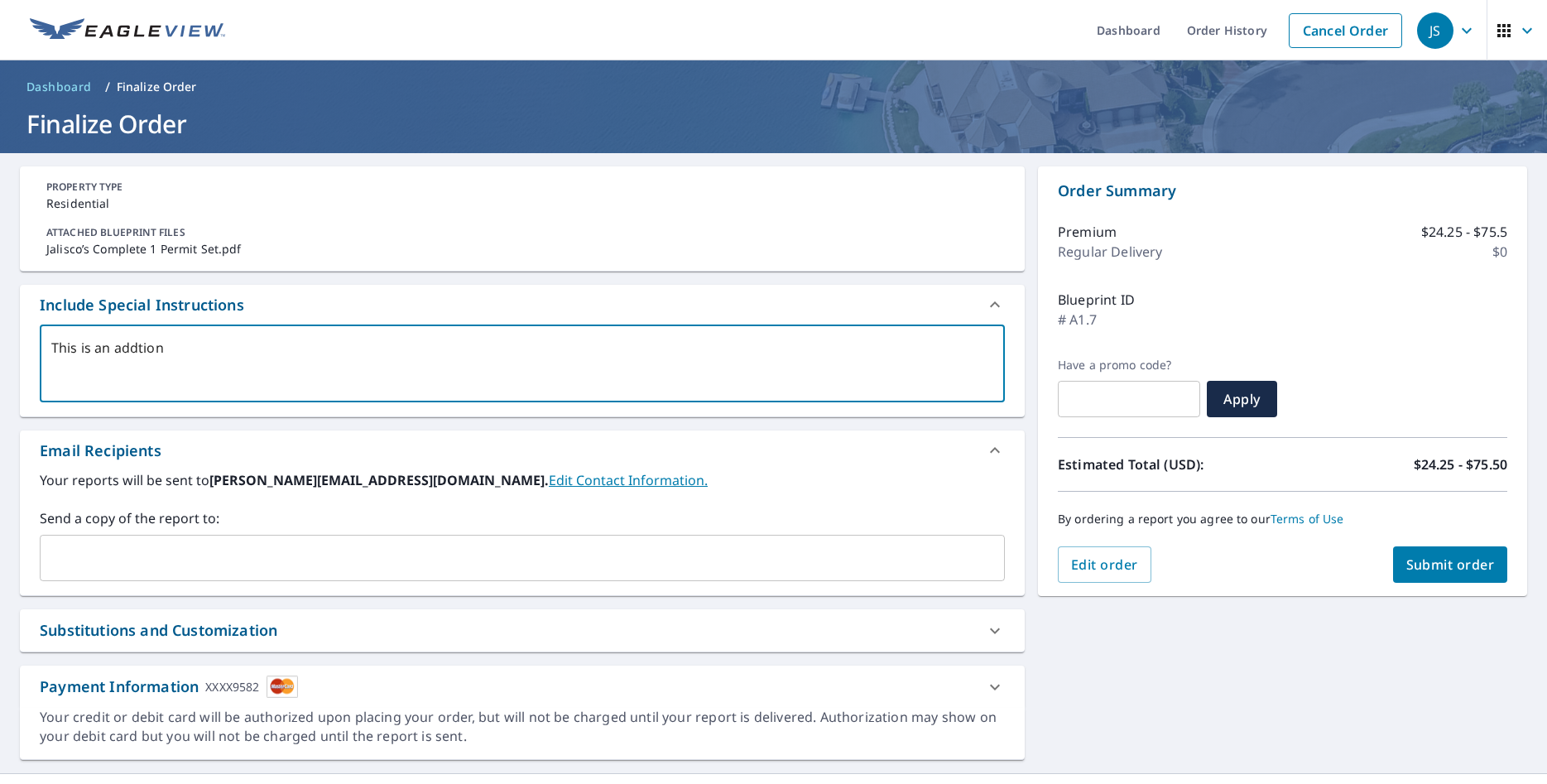
type textarea "x"
type textarea "This is an addti"
type textarea "x"
type textarea "This is an addt"
type textarea "x"
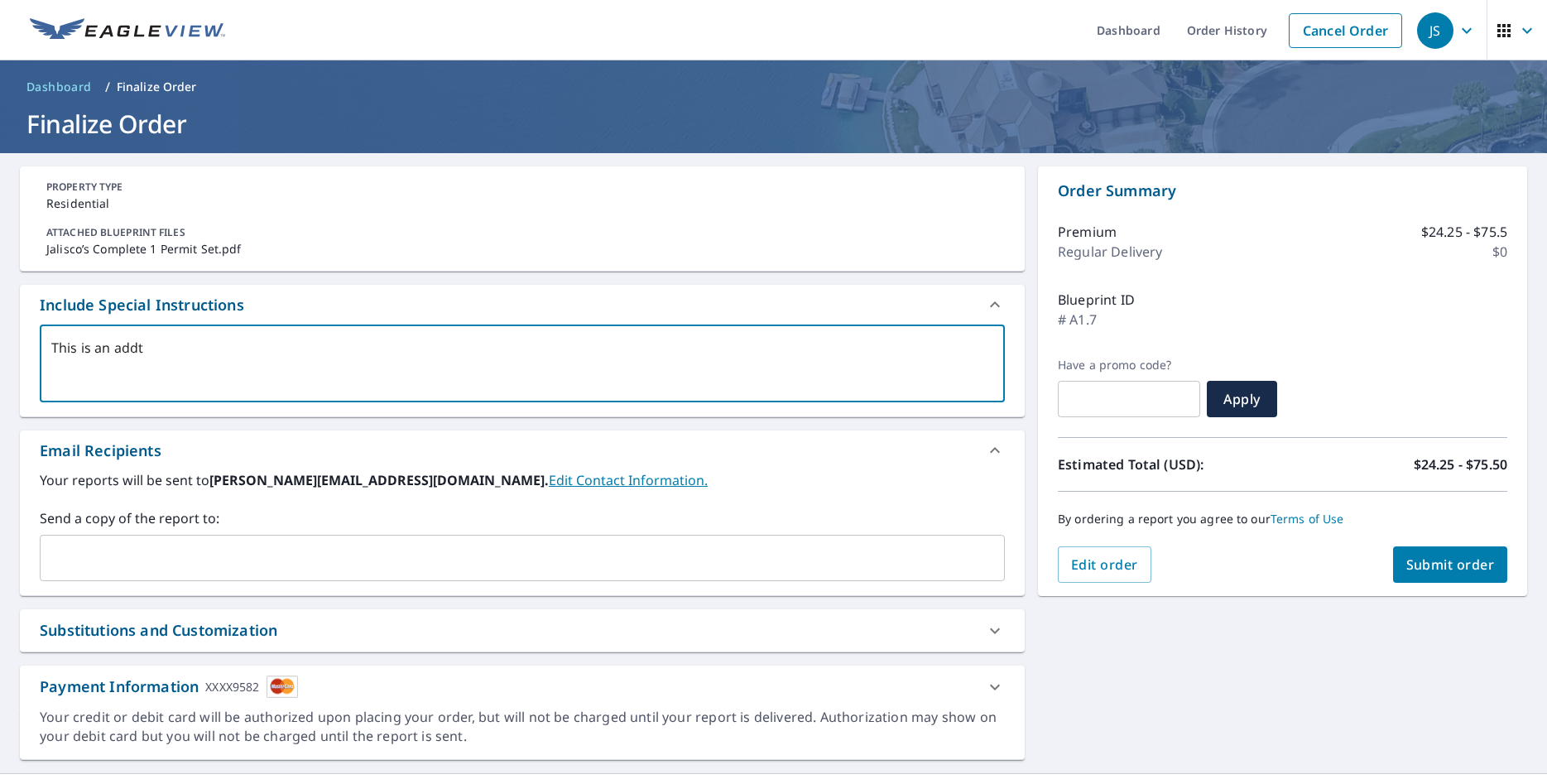
type textarea "This is an add"
type textarea "x"
type textarea "This is an addi"
type textarea "x"
type textarea "This is an addit"
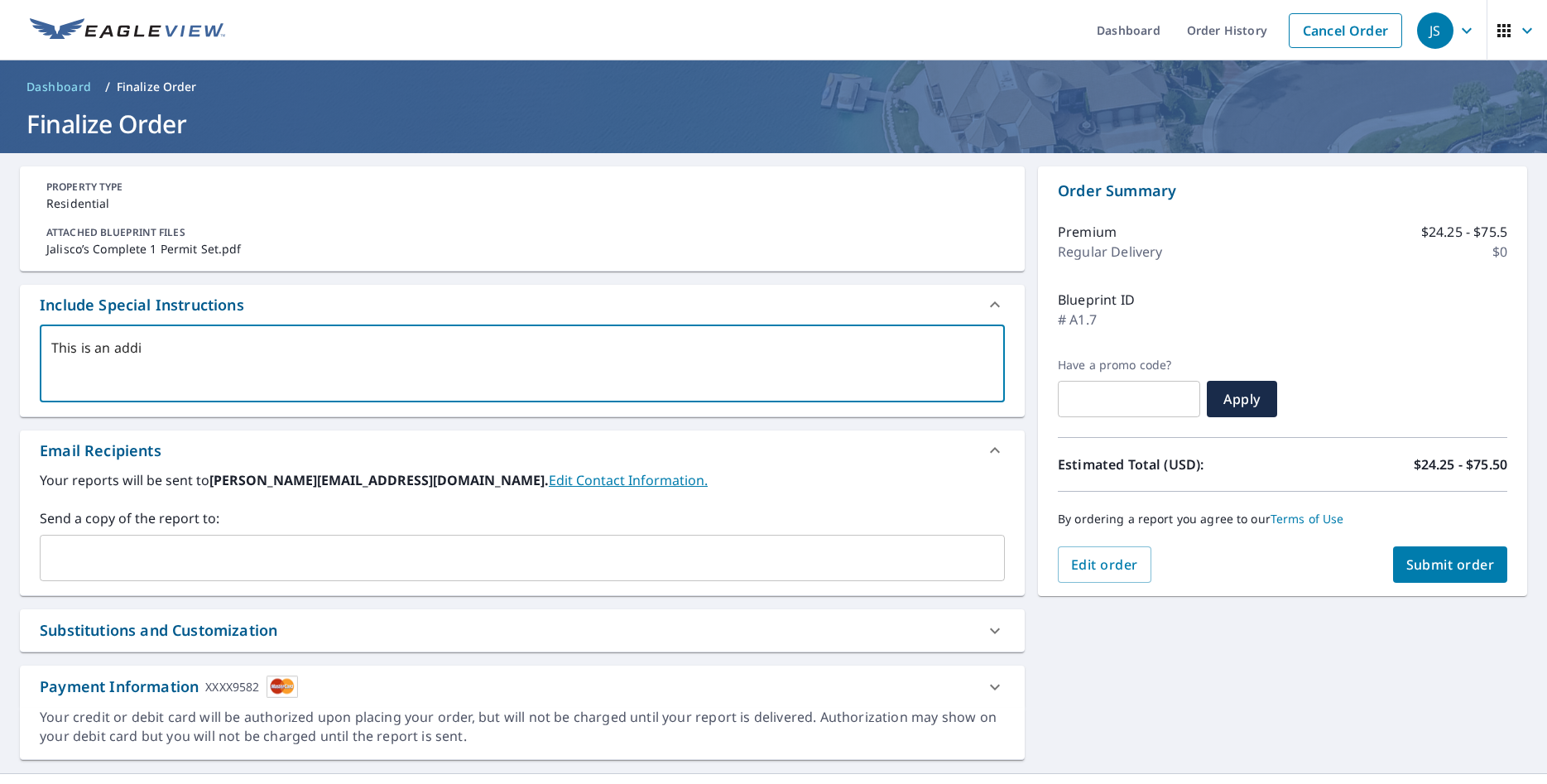
type textarea "x"
type textarea "This is an additi"
type textarea "x"
type textarea "This is an additio"
type textarea "x"
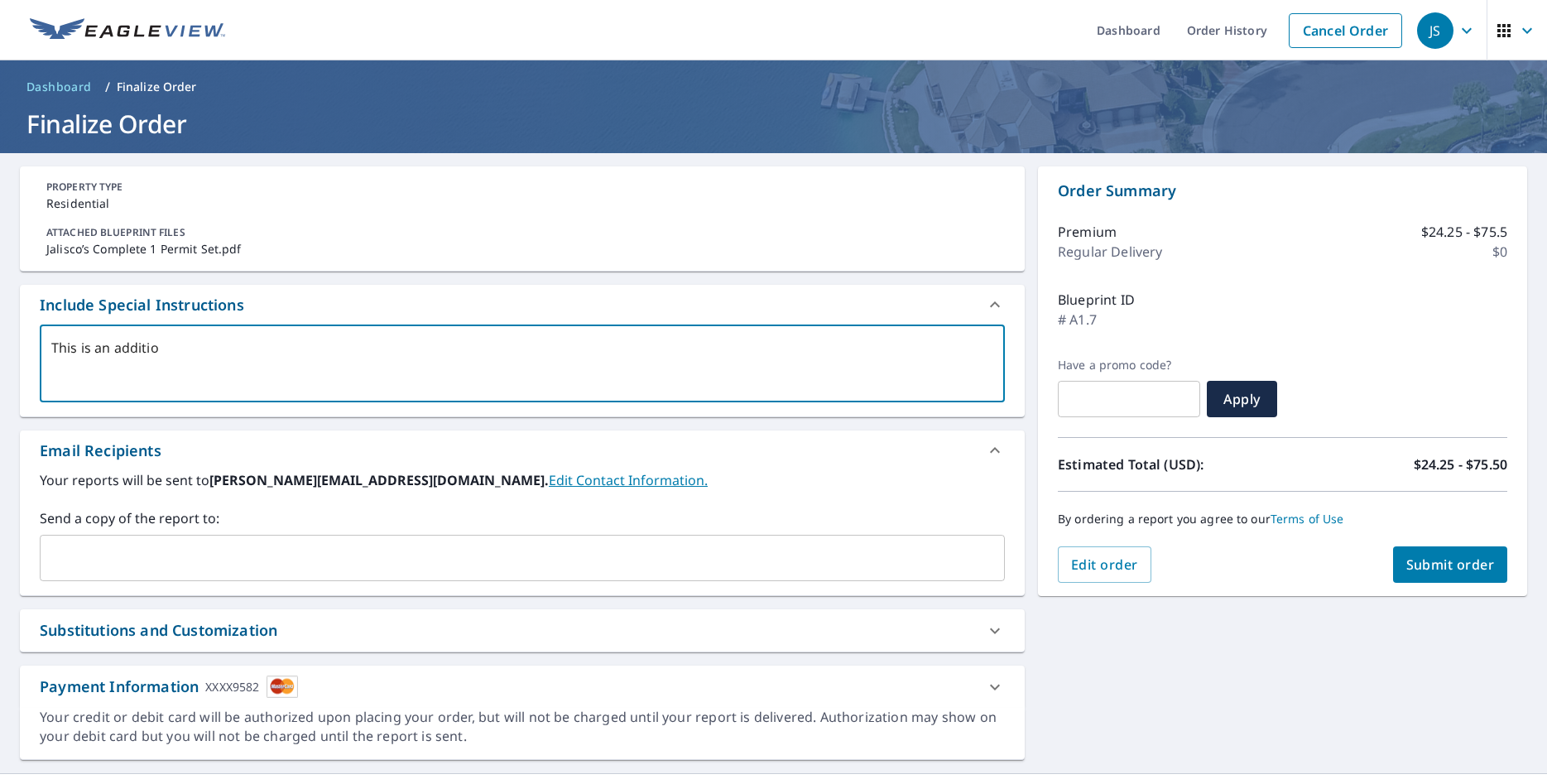
type textarea "This is an addition"
type textarea "x"
type textarea "This is an additiona"
type textarea "x"
type textarea "This is an additional"
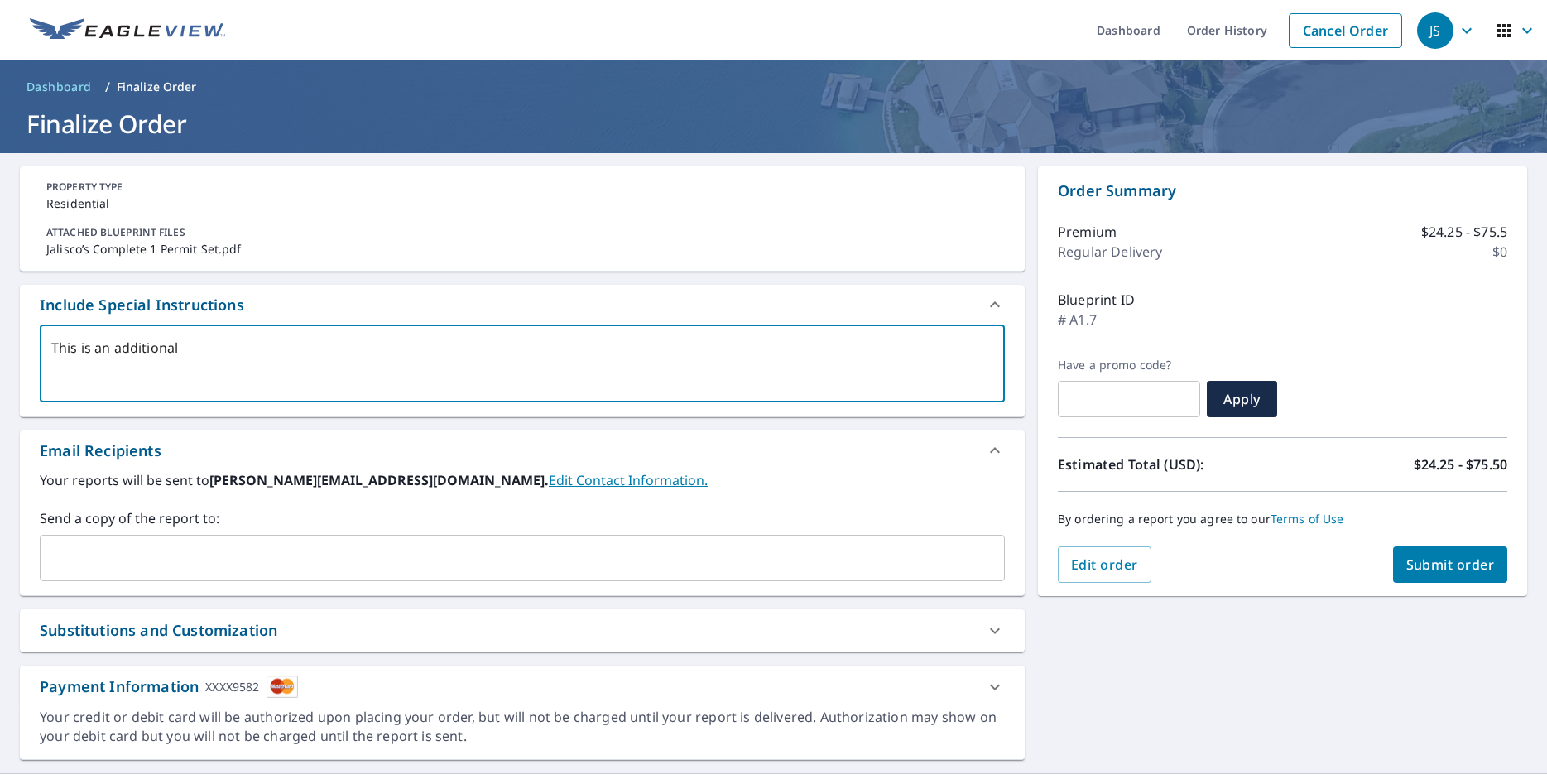
type textarea "x"
type textarea "This is an additional"
type textarea "x"
type textarea "This is an additional o"
type textarea "x"
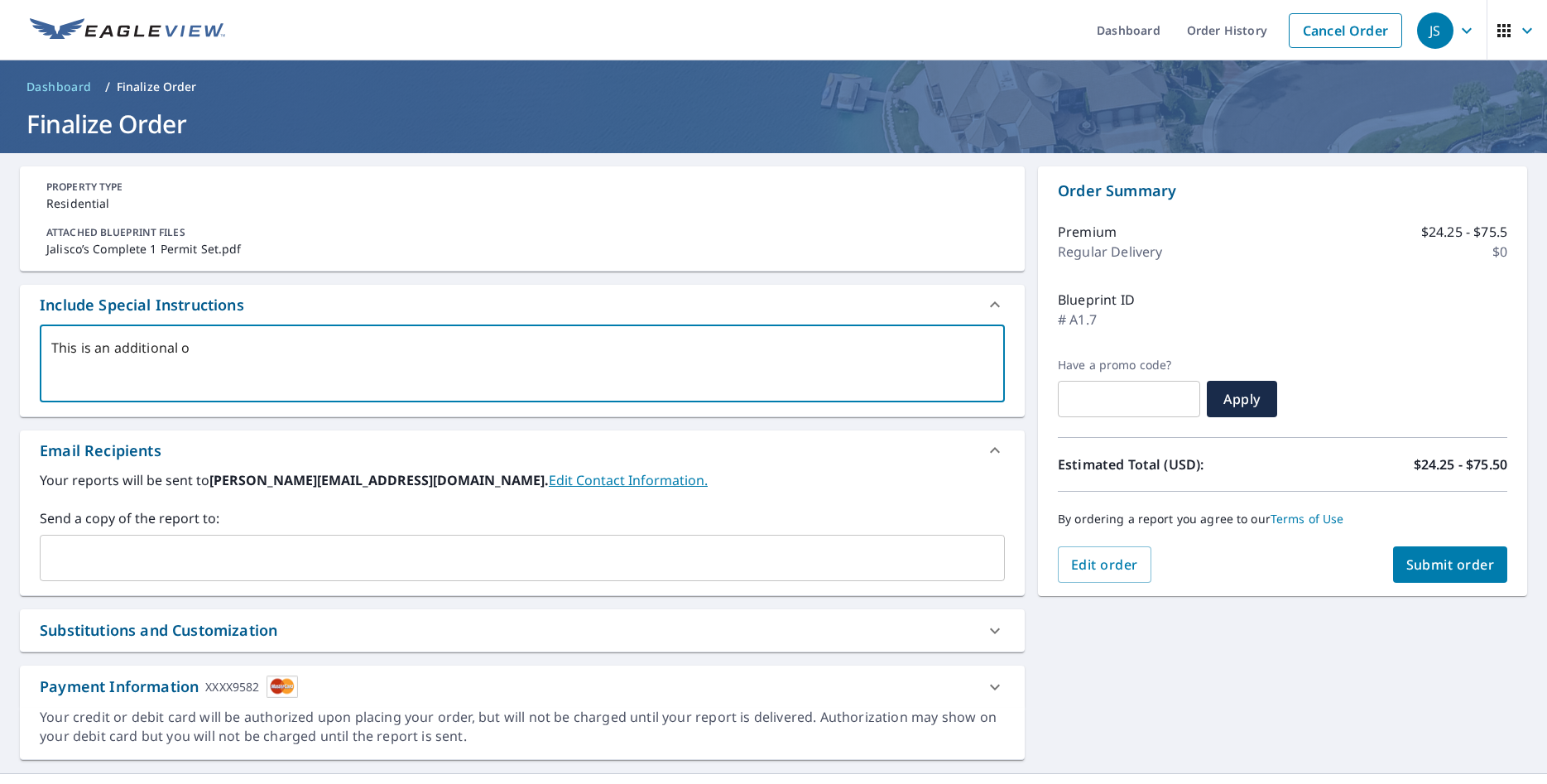
type textarea "This is an additional or"
type textarea "x"
type textarea "This is an additional ord"
type textarea "x"
type textarea "This is an additional orde"
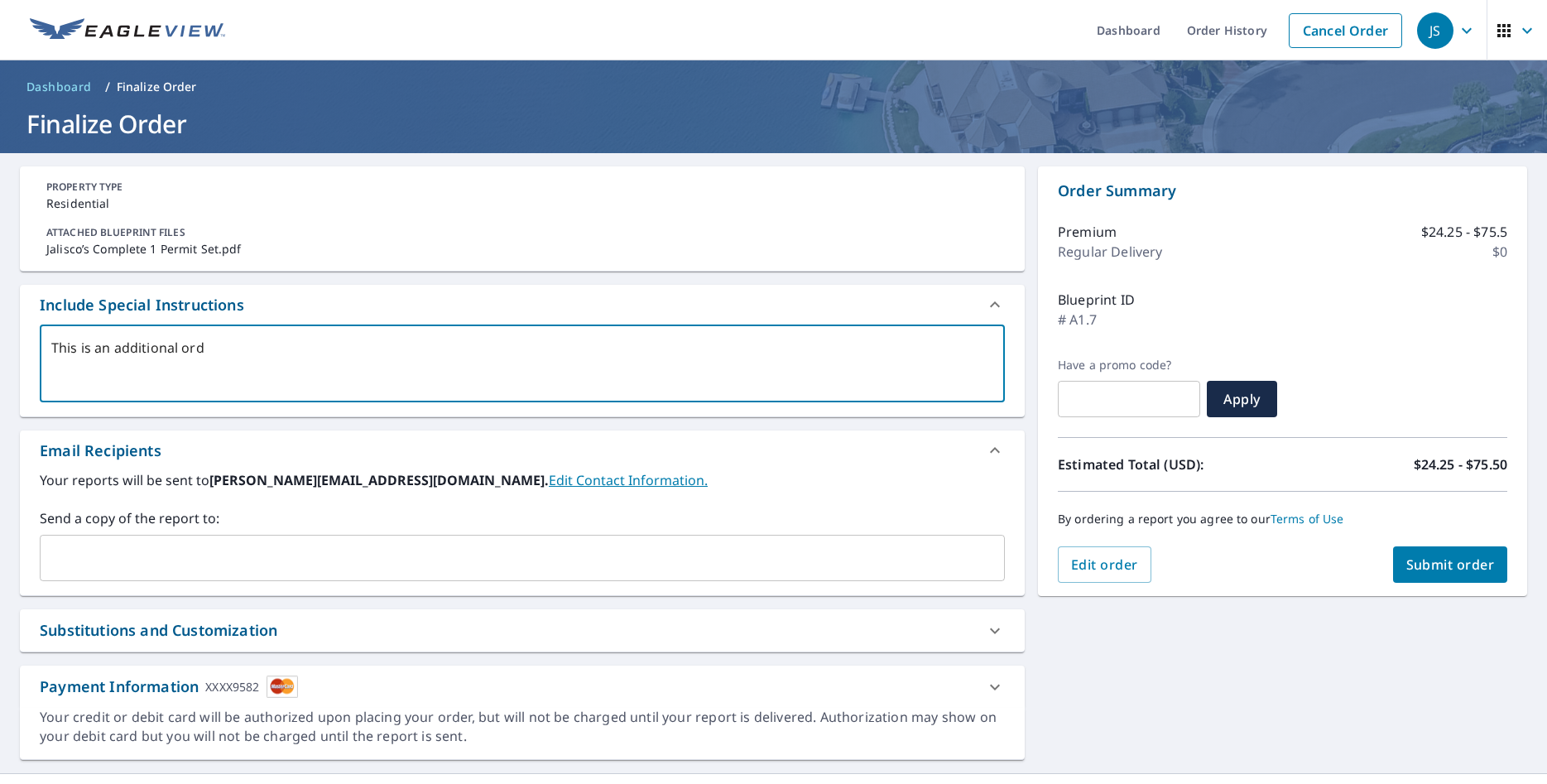
type textarea "x"
type textarea "This is an additional order"
type textarea "x"
type textarea "This is an additional order"
type textarea "x"
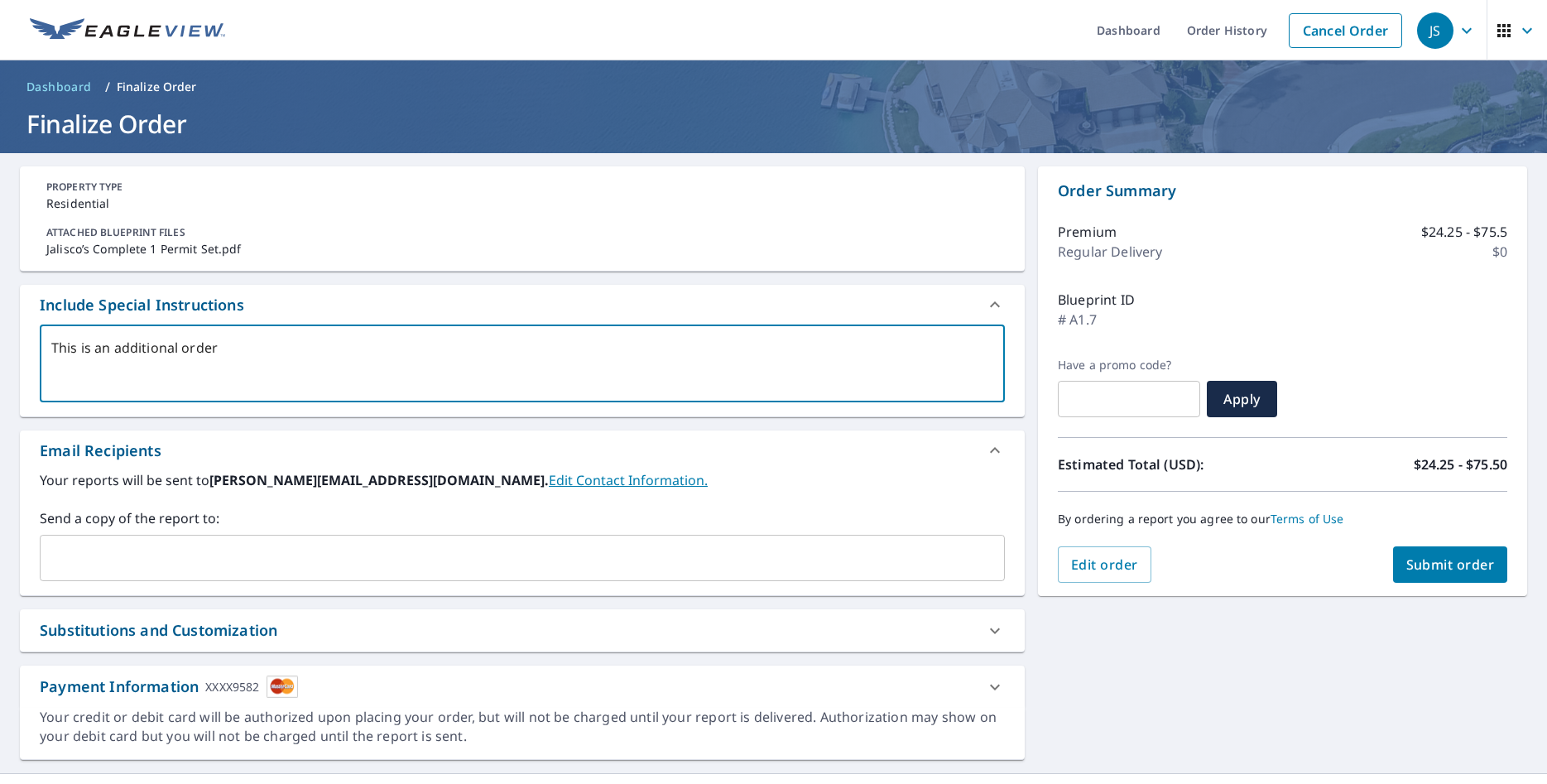
type textarea "This is an additional order t"
type textarea "x"
type textarea "This is an additional order to"
type textarea "x"
type textarea "This is an additional order to"
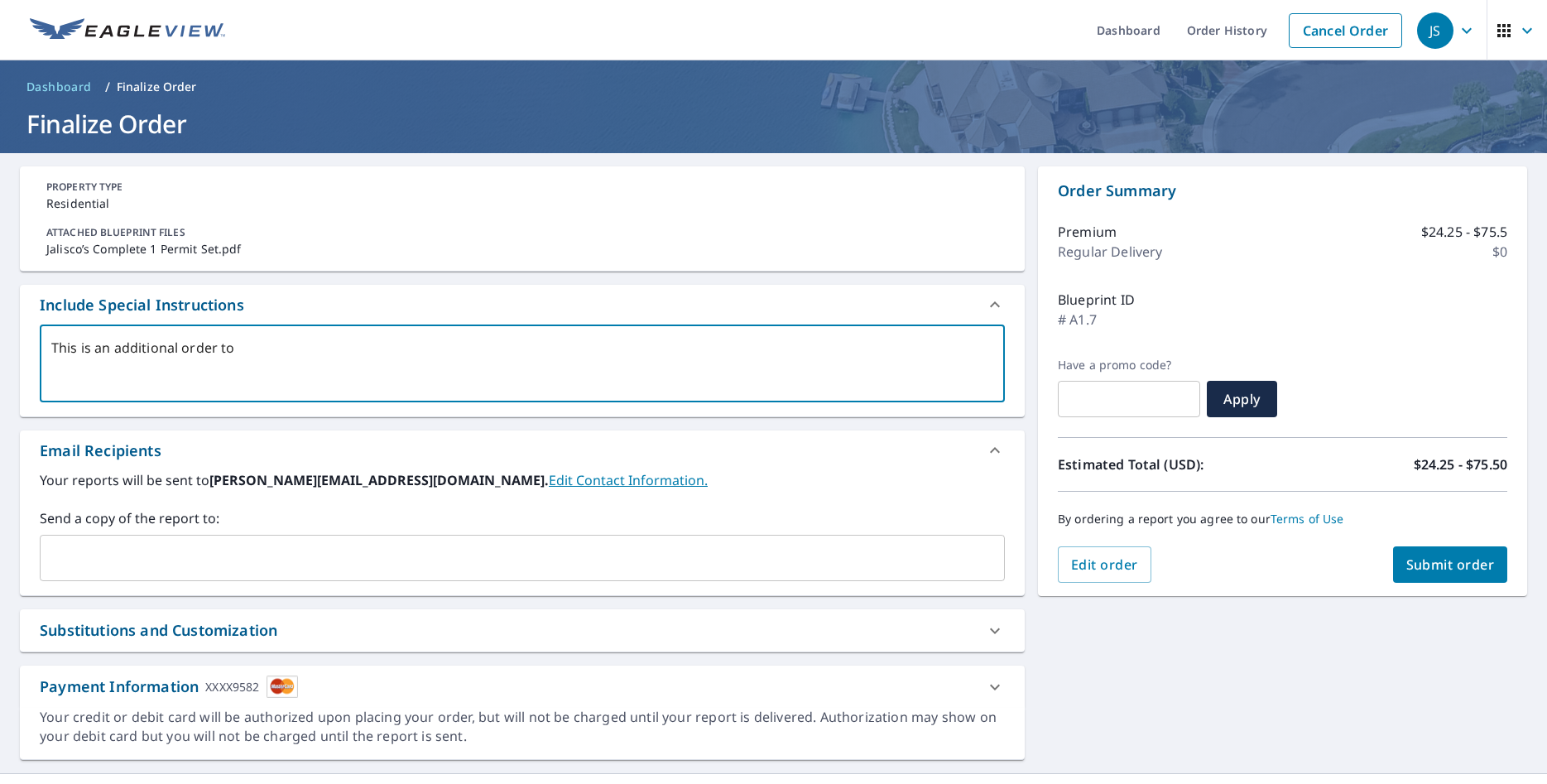
type textarea "x"
type textarea "This is an additional order to a"
type textarea "x"
type textarea "This is an additional order to a"
type textarea "x"
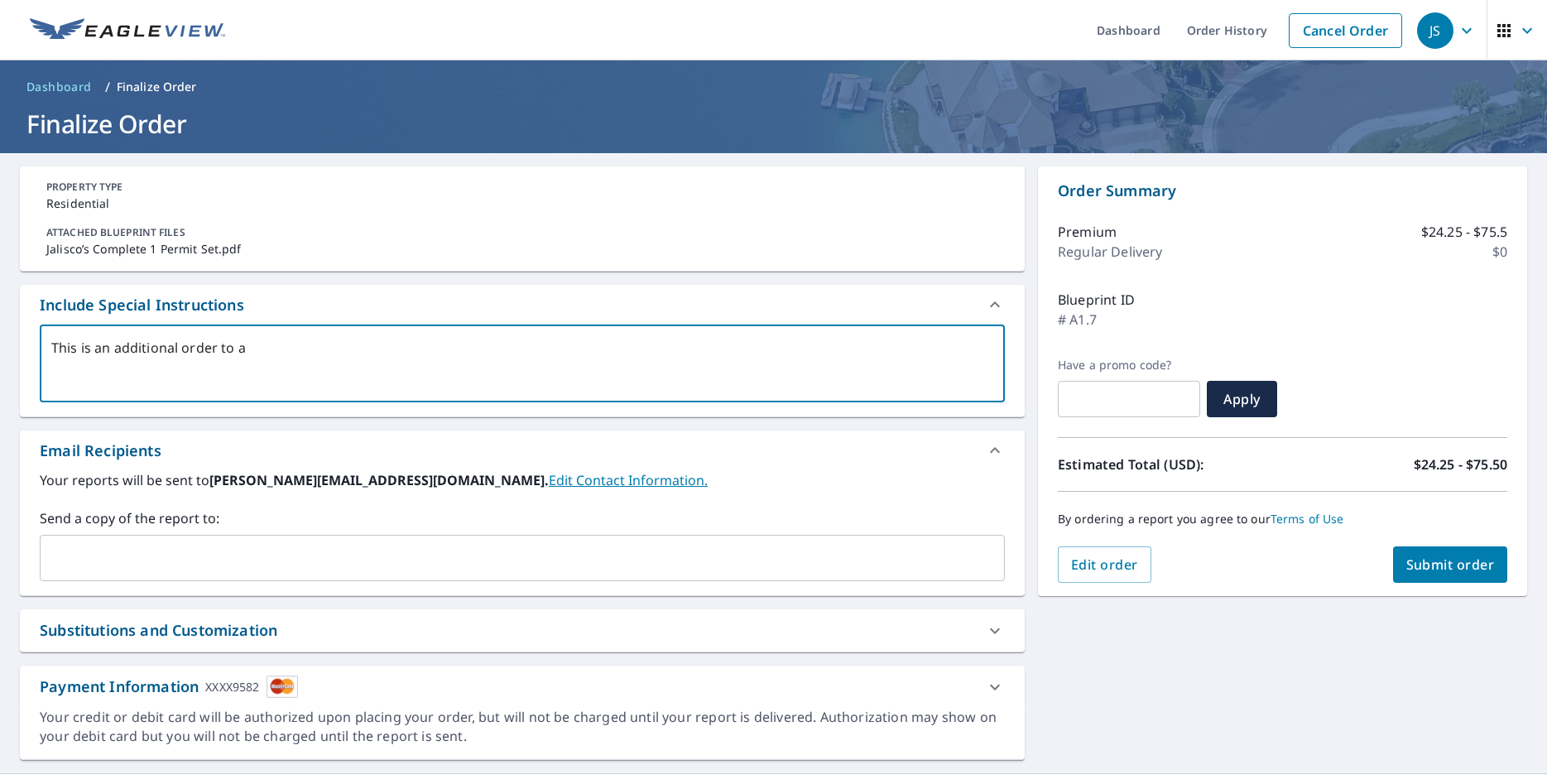
type textarea "This is an additional order to a p"
type textarea "x"
type textarea "This is an additional order to a pe"
type textarea "x"
type textarea "This is an additional order to a per"
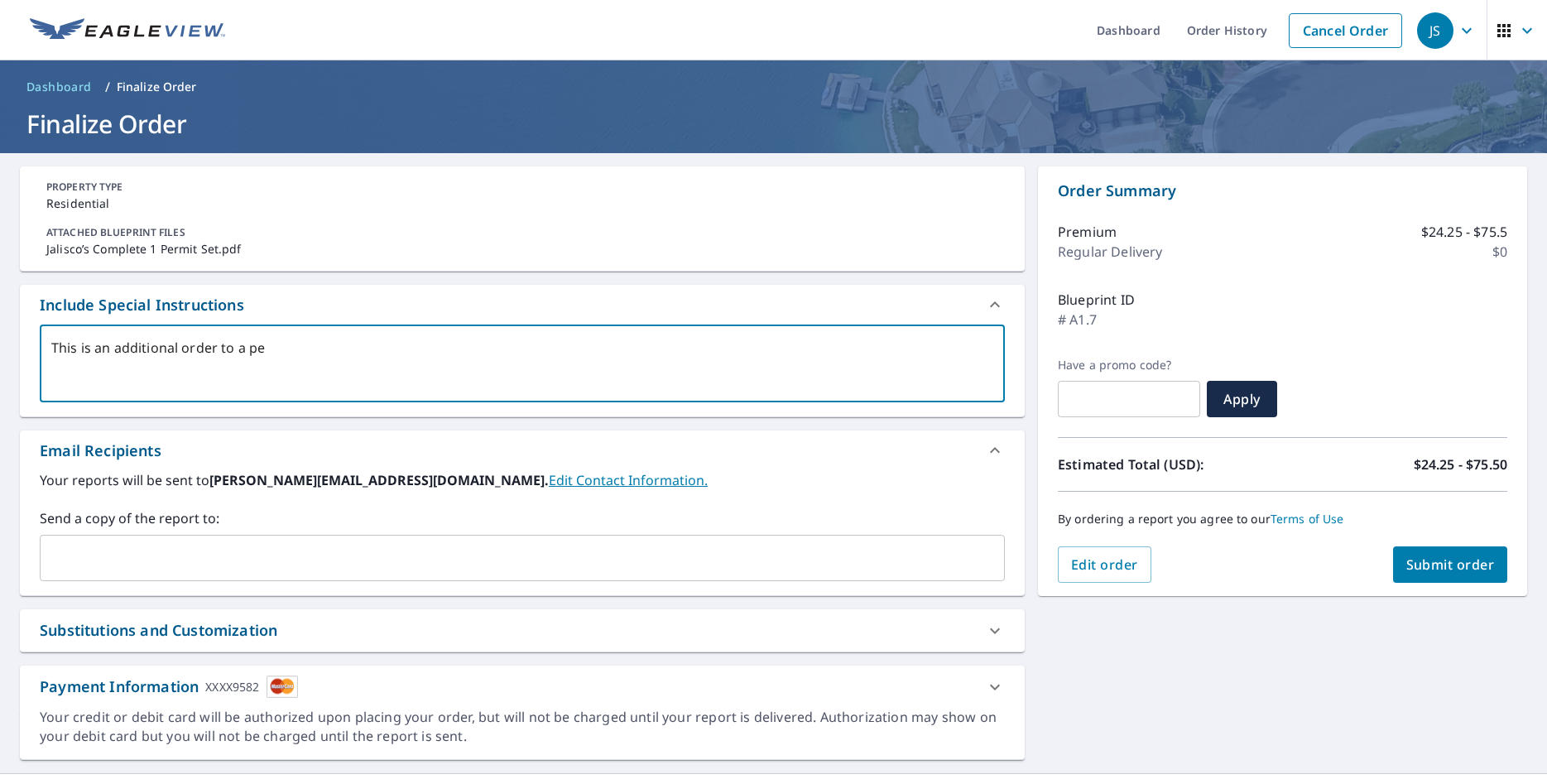
type textarea "x"
type textarea "This is an additional order to a perv"
type textarea "x"
type textarea "This is an additional order to a pervi"
type textarea "x"
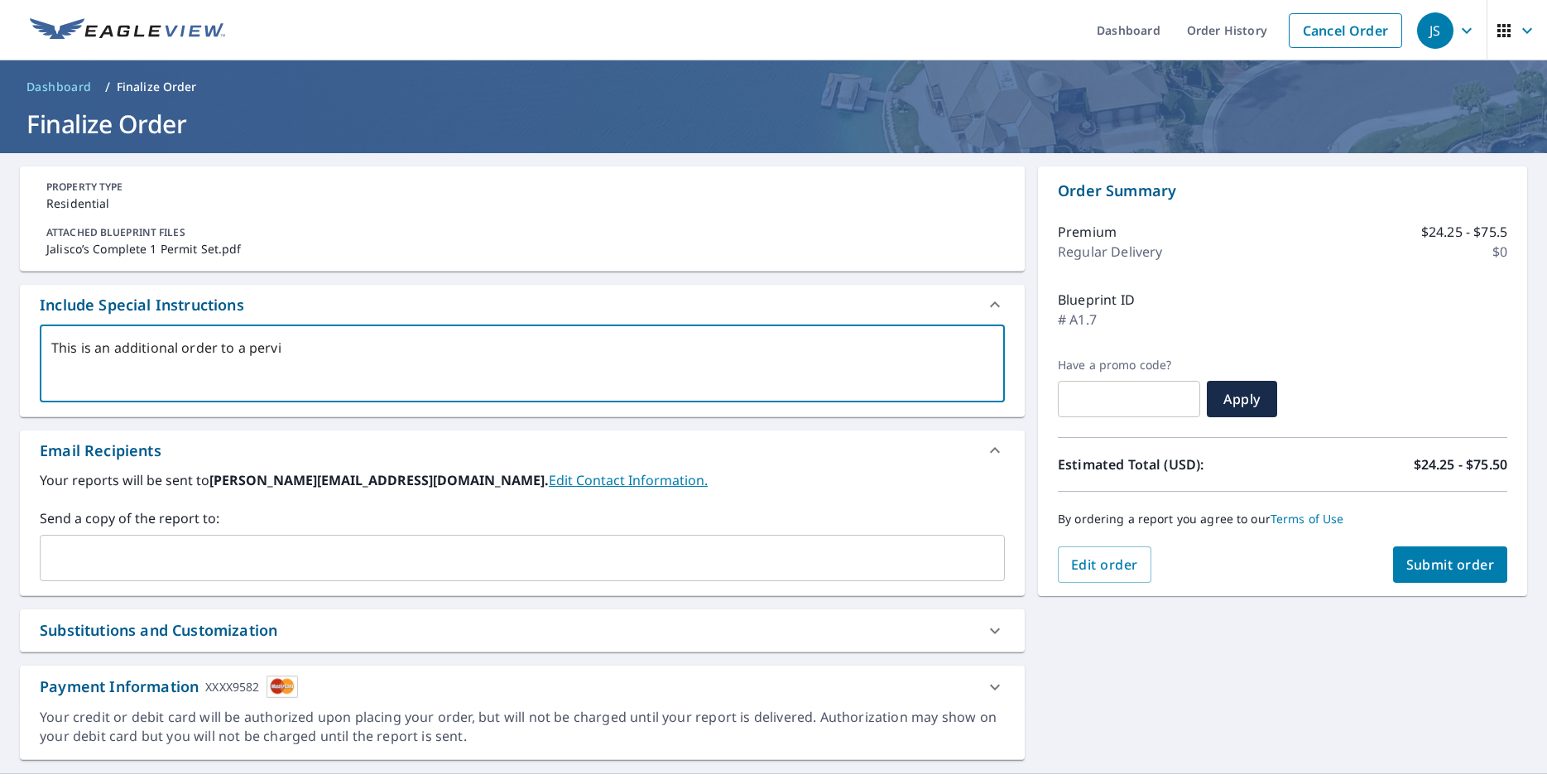
type textarea "This is an additional order to a pervio"
type textarea "x"
type textarea "This is an additional order to a perviou"
type textarea "x"
type textarea "This is an additional order to a pervious"
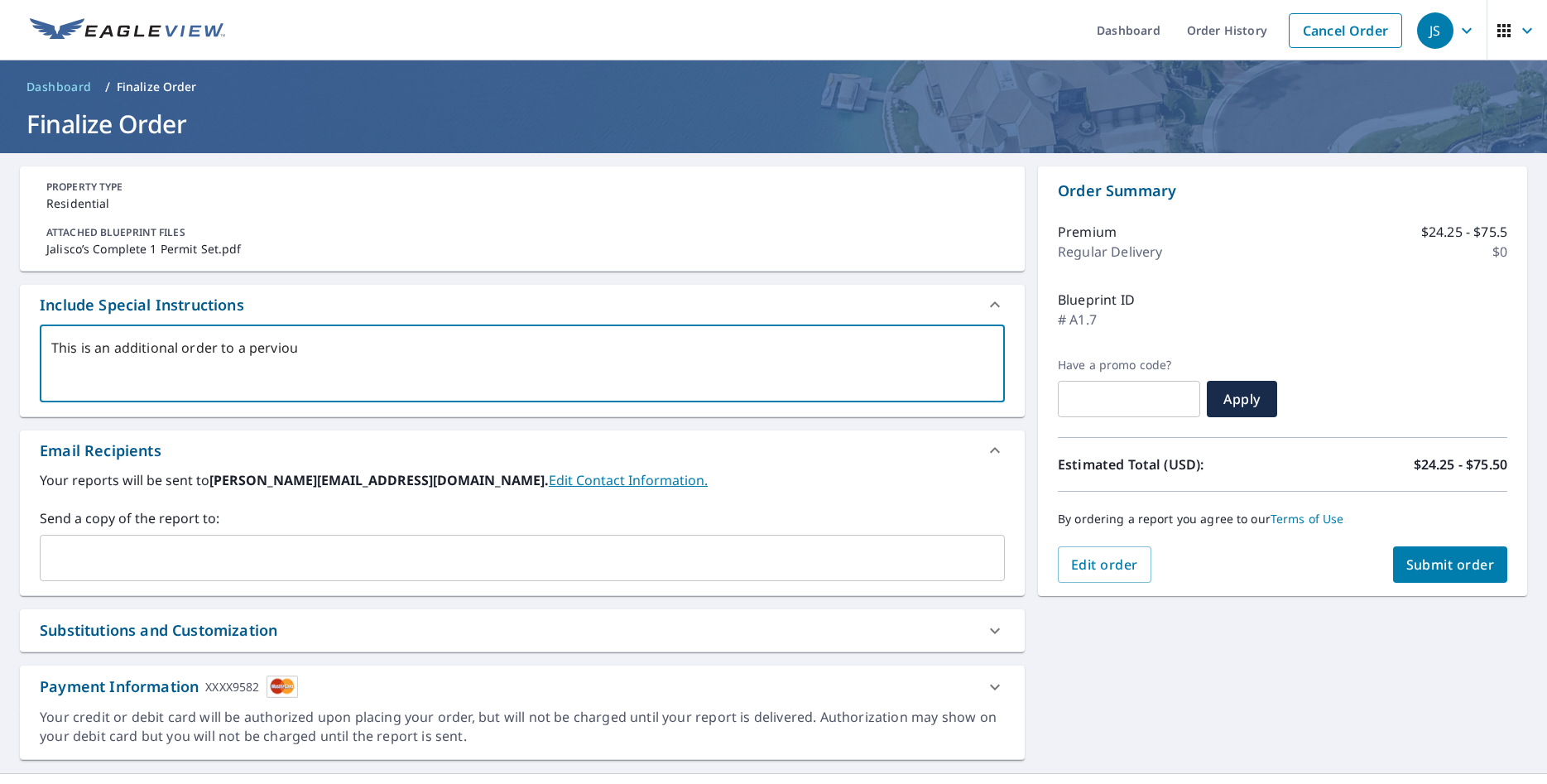
type textarea "x"
type textarea "This is an additional order to a perviouse"
type textarea "x"
type textarea "This is an additional order to a pervious"
type textarea "x"
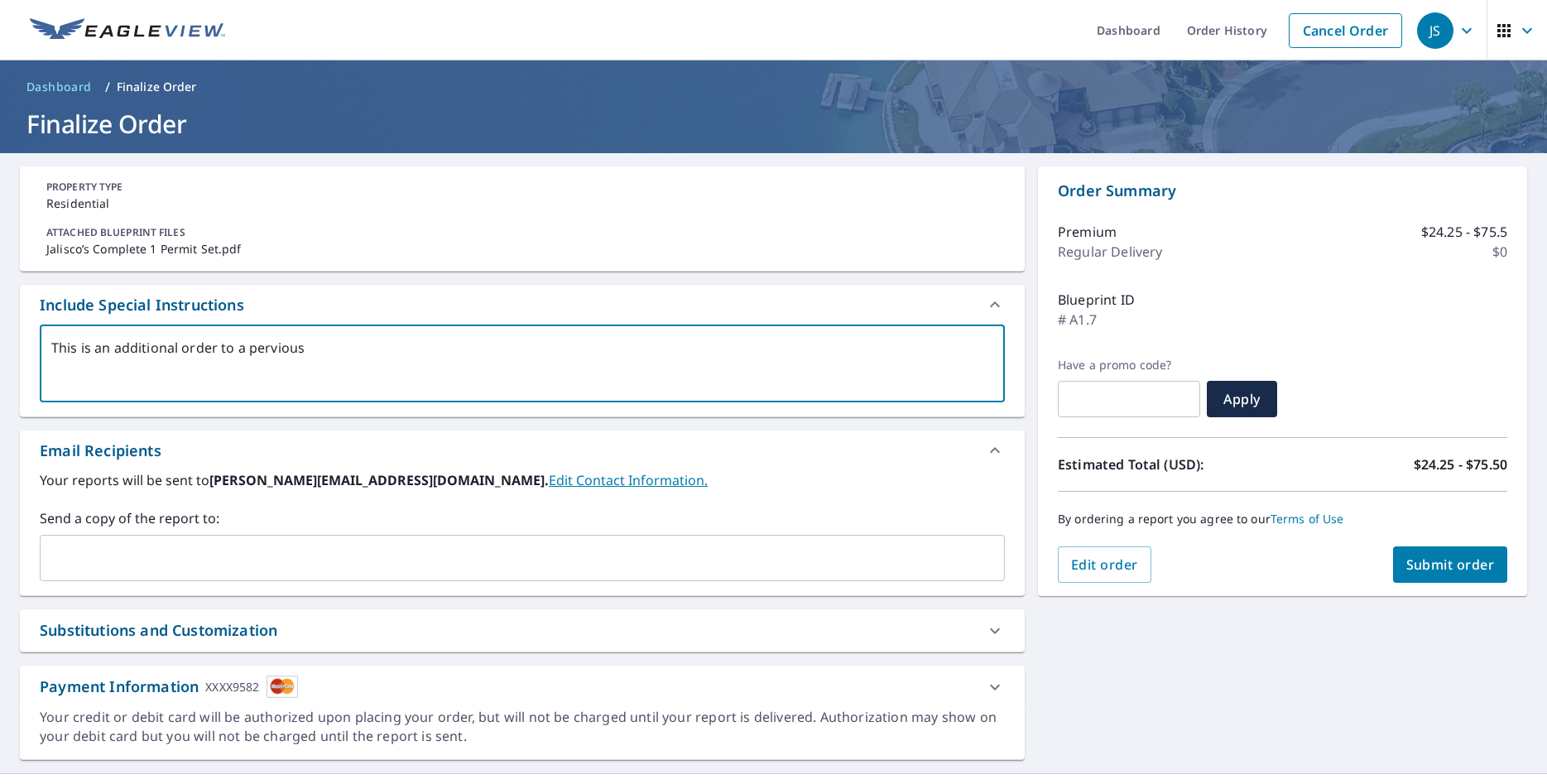
type textarea "This is an additional order to a pervious"
type textarea "x"
type textarea "This is an additional order to a pervious o"
type textarea "x"
type textarea "This is an additional order to a pervious or"
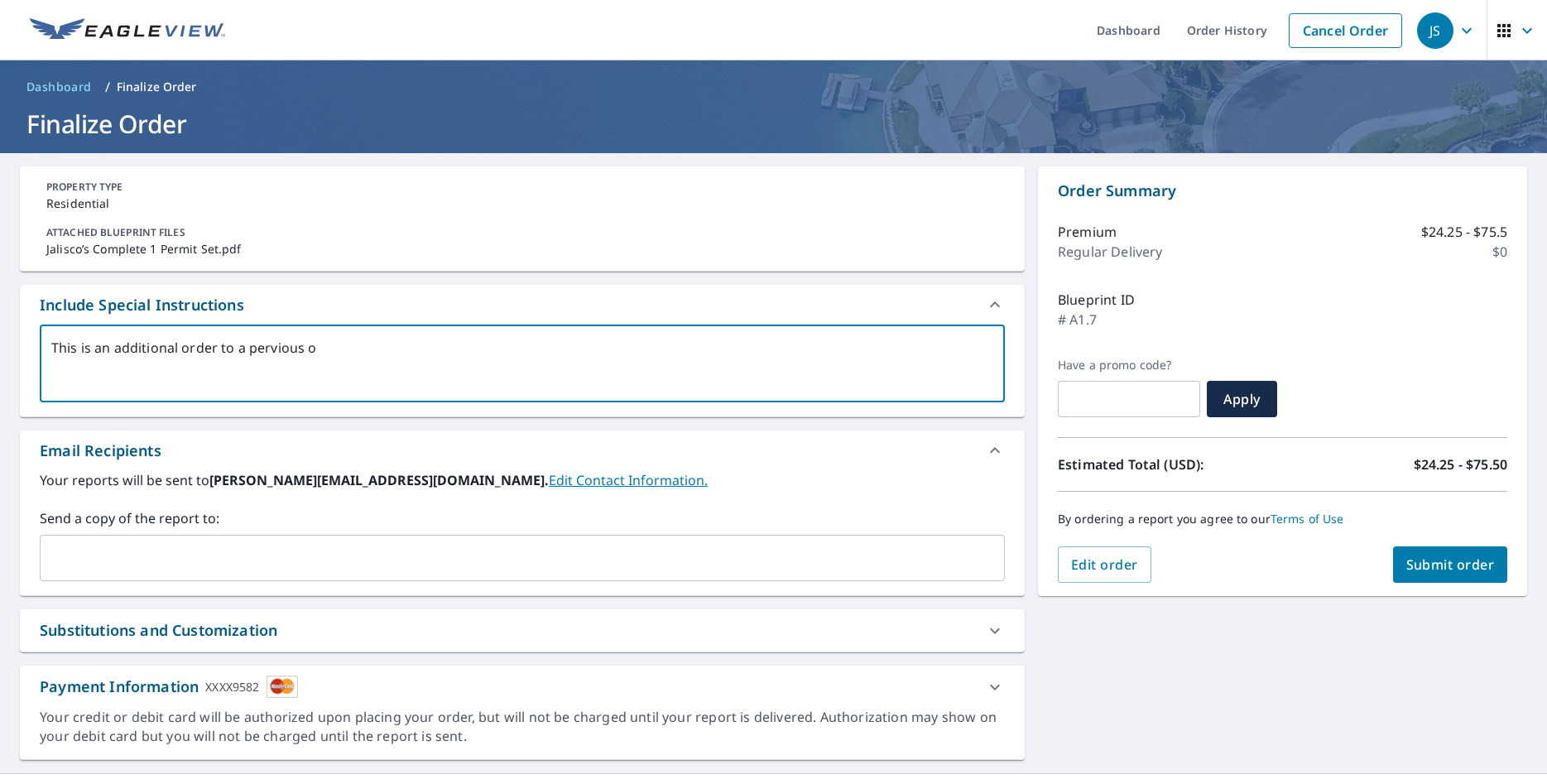
type textarea "x"
type textarea "This is an additional order to a pervious ord"
type textarea "x"
type textarea "This is an additional order to a pervious orde"
type textarea "x"
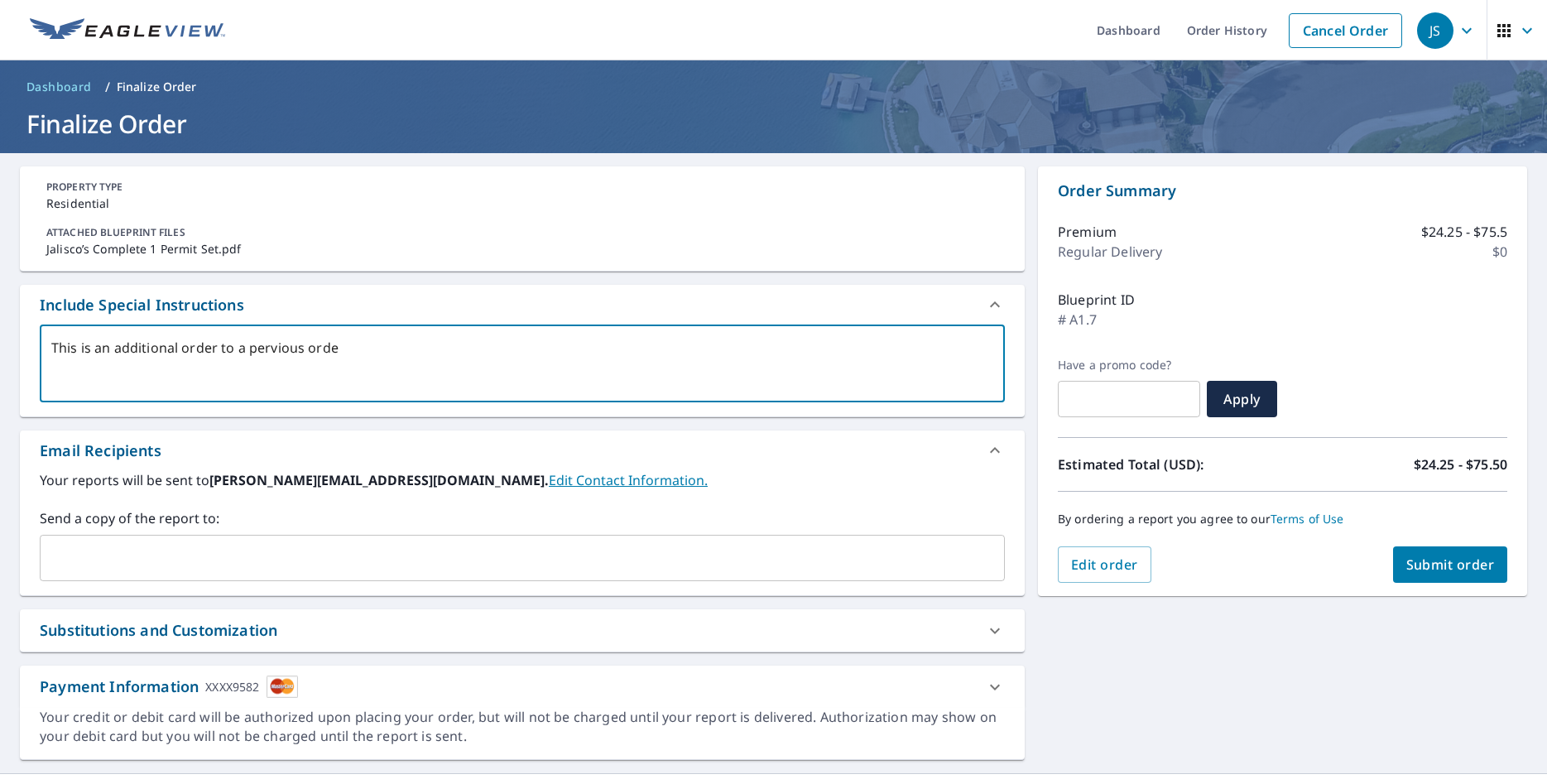
type textarea "This is an additional order to a pervious order"
type textarea "x"
type textarea "This is an additional order to a pervious order."
type textarea "x"
type textarea "This is an additional order to a pervious order."
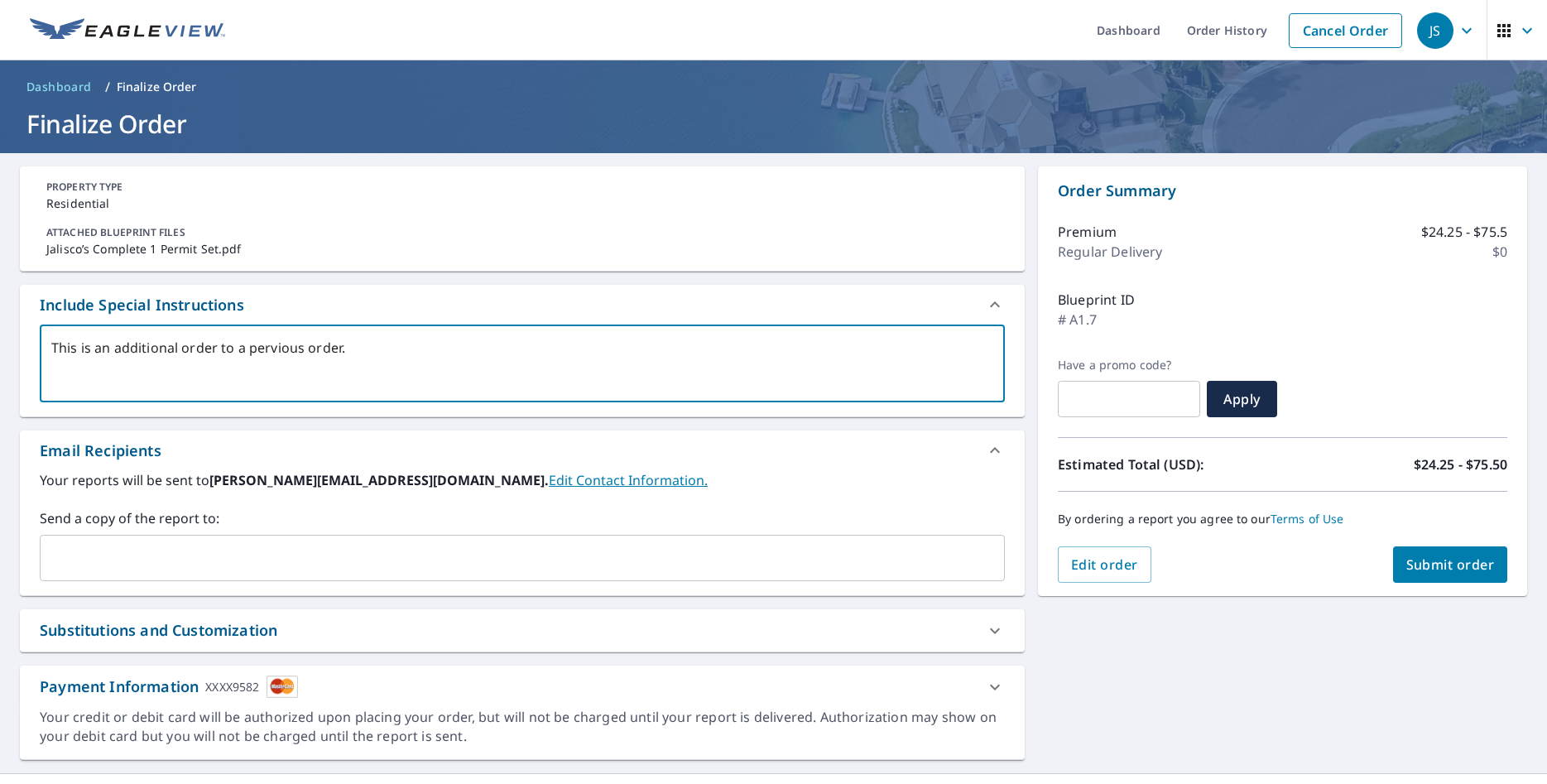
type textarea "x"
type textarea "This is an additional order to a pervious order. p"
type textarea "x"
type textarea "This is an additional order to a pervious order. pl"
type textarea "x"
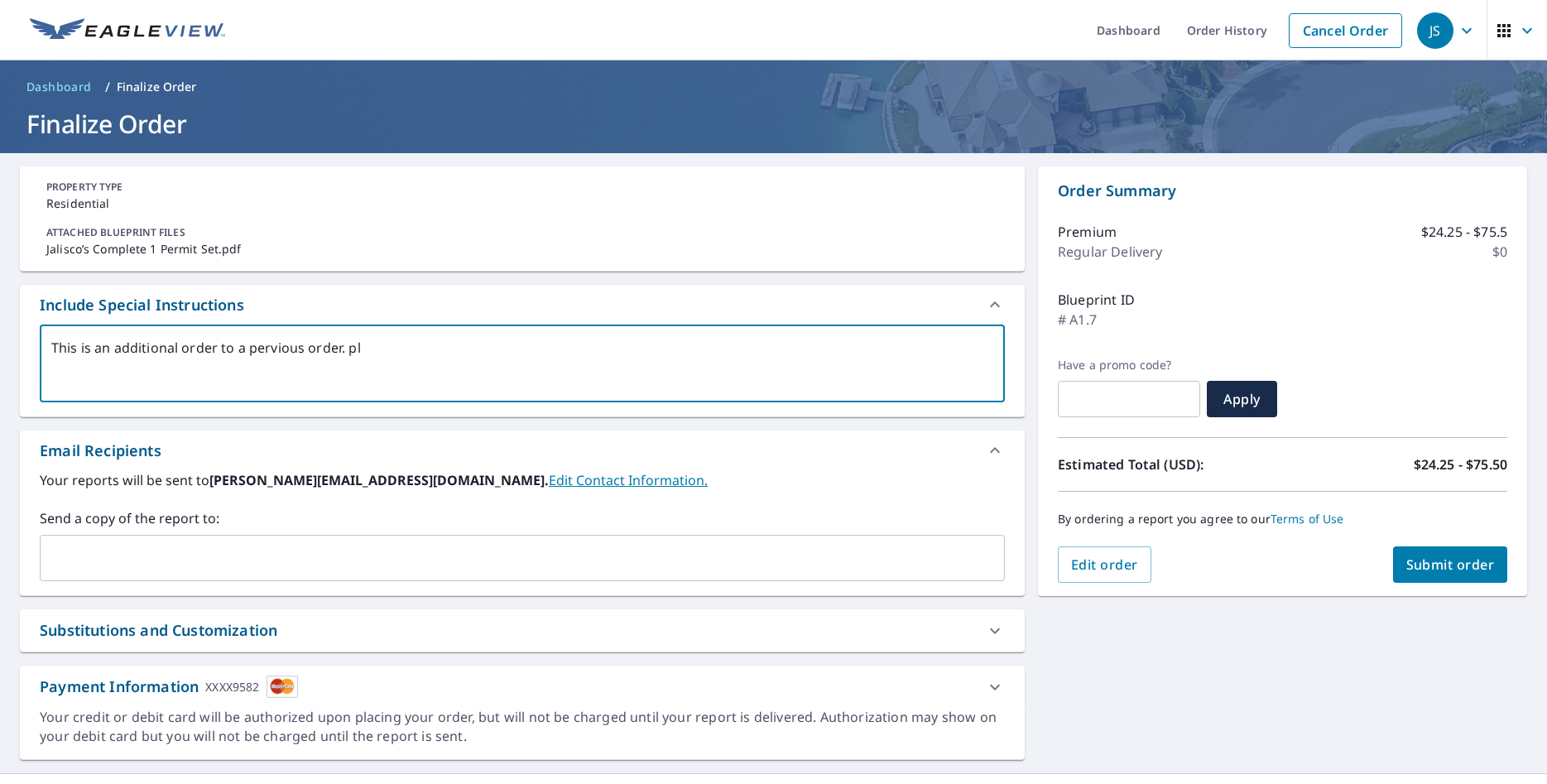
type textarea "This is an additional order to a pervious order. ple"
type textarea "x"
type textarea "This is an additional order to a pervious order. plea"
type textarea "x"
type textarea "This is an additional order to a pervious order. pleas"
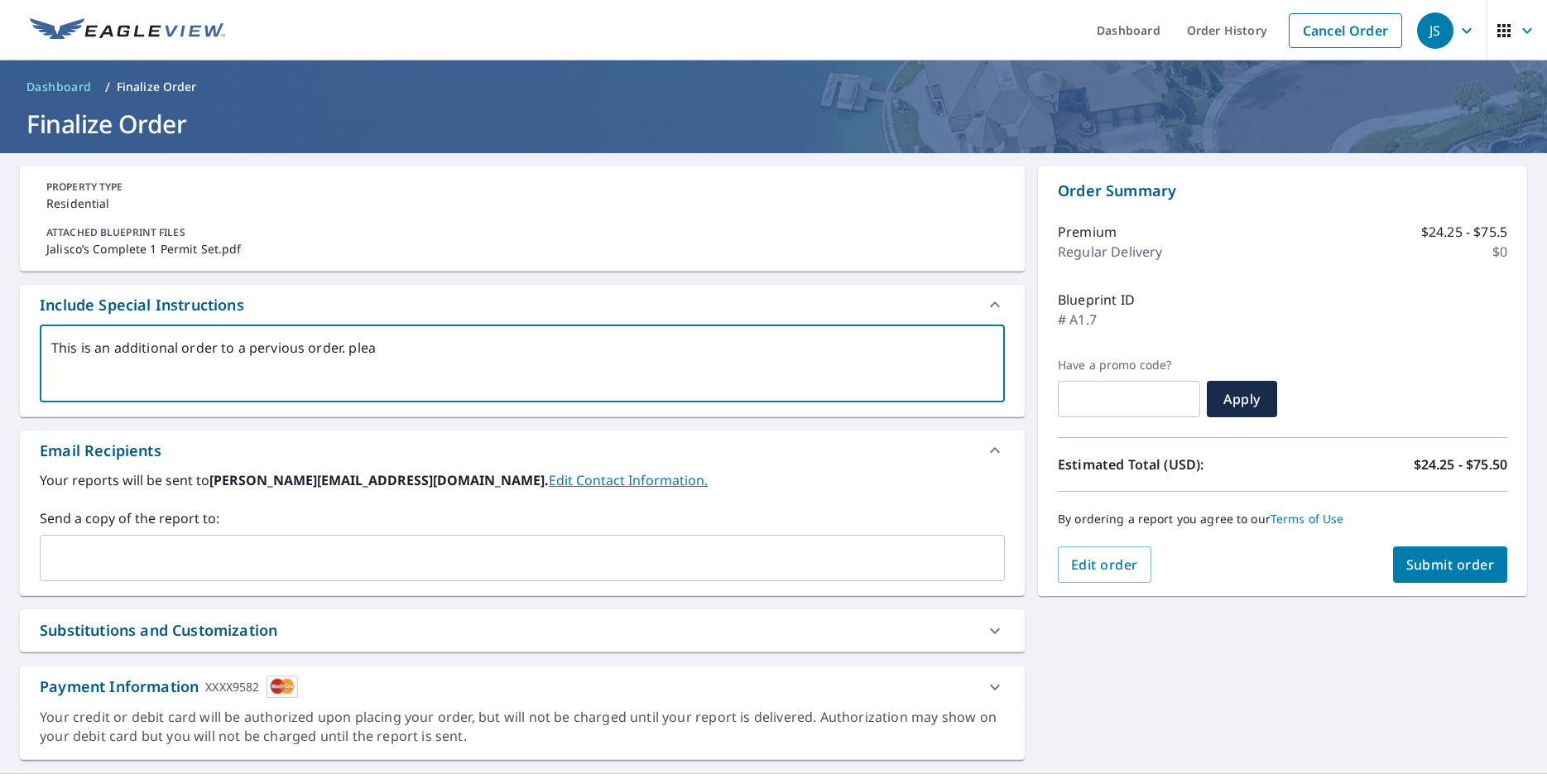
type textarea "x"
type textarea "This is an additional order to a pervious order. please"
type textarea "x"
type textarea "This is an additional order to a pervious order. please"
click at [279, 353] on textarea "This is an additional order to a pervious order. Please measure A1.7 on this or…" at bounding box center [522, 364] width 942 height 48
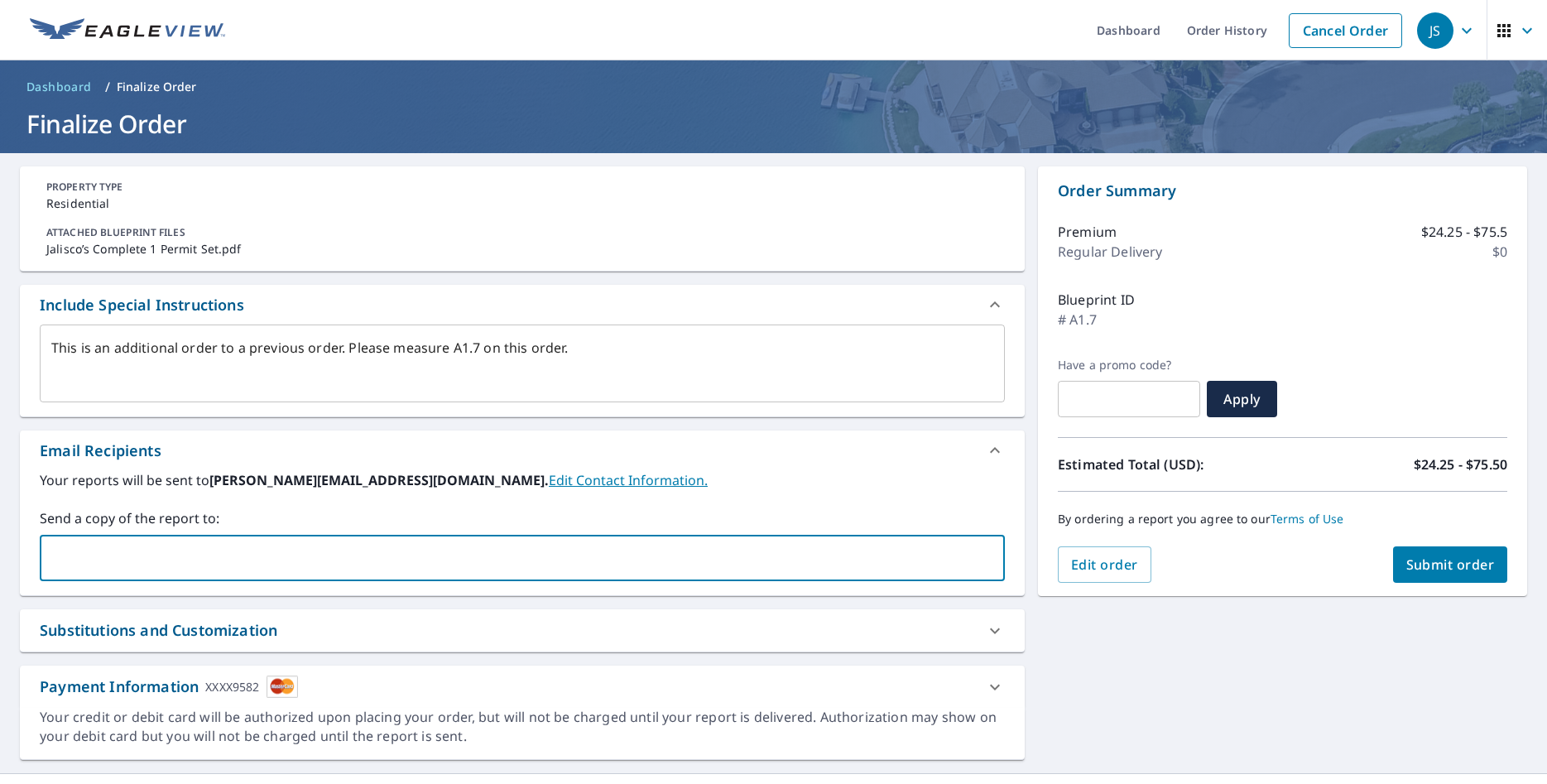
click at [244, 550] on input "text" at bounding box center [510, 558] width 926 height 32
click at [278, 481] on b "jon@randrroofingtx.com." at bounding box center [379, 480] width 340 height 18
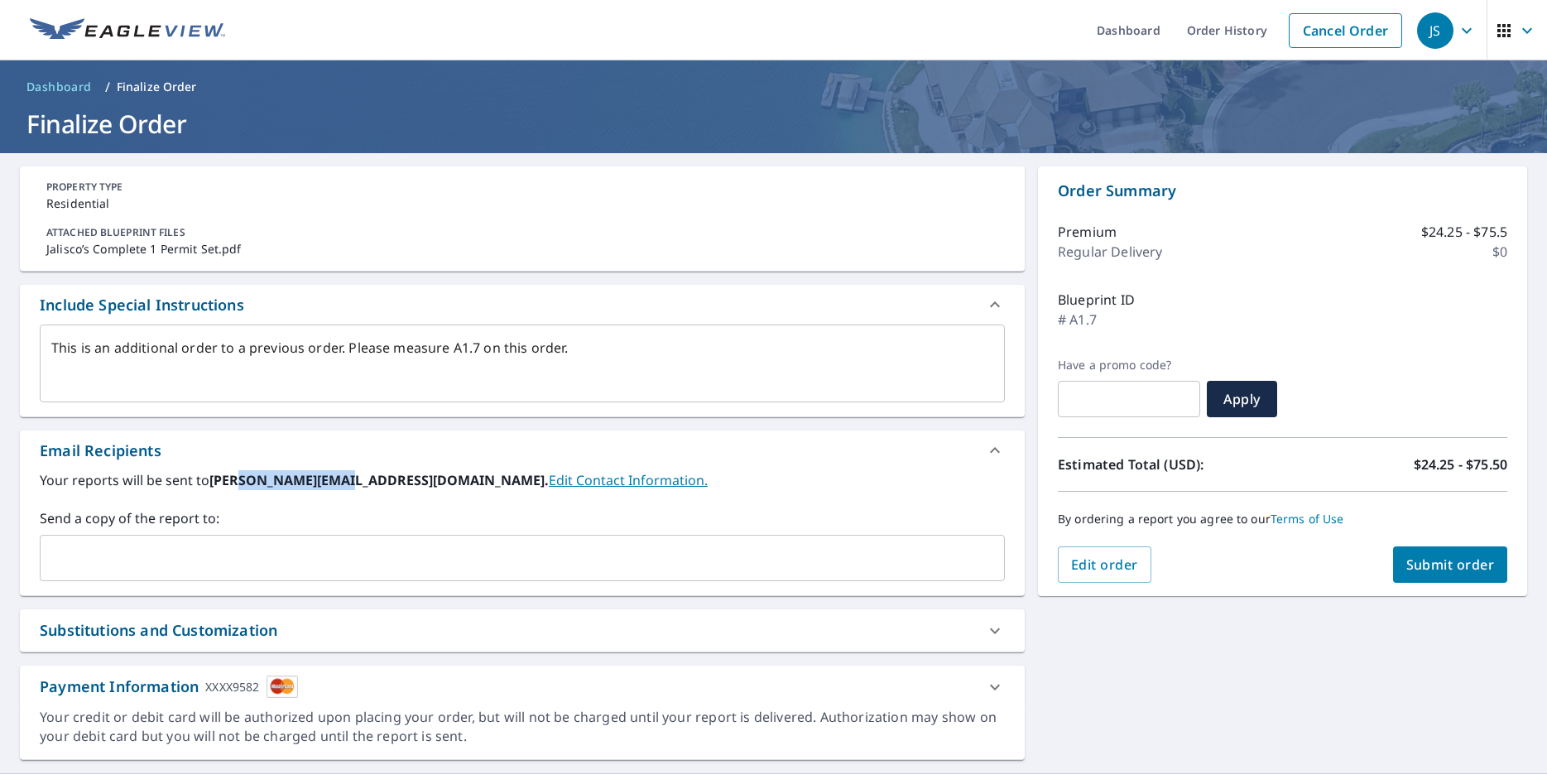
click at [278, 481] on b "jon@randrroofingtx.com." at bounding box center [379, 480] width 340 height 18
click at [213, 479] on b "jon@randrroofingtx.com." at bounding box center [379, 480] width 340 height 18
drag, startPoint x: 211, startPoint y: 480, endPoint x: 371, endPoint y: 484, distance: 160.0
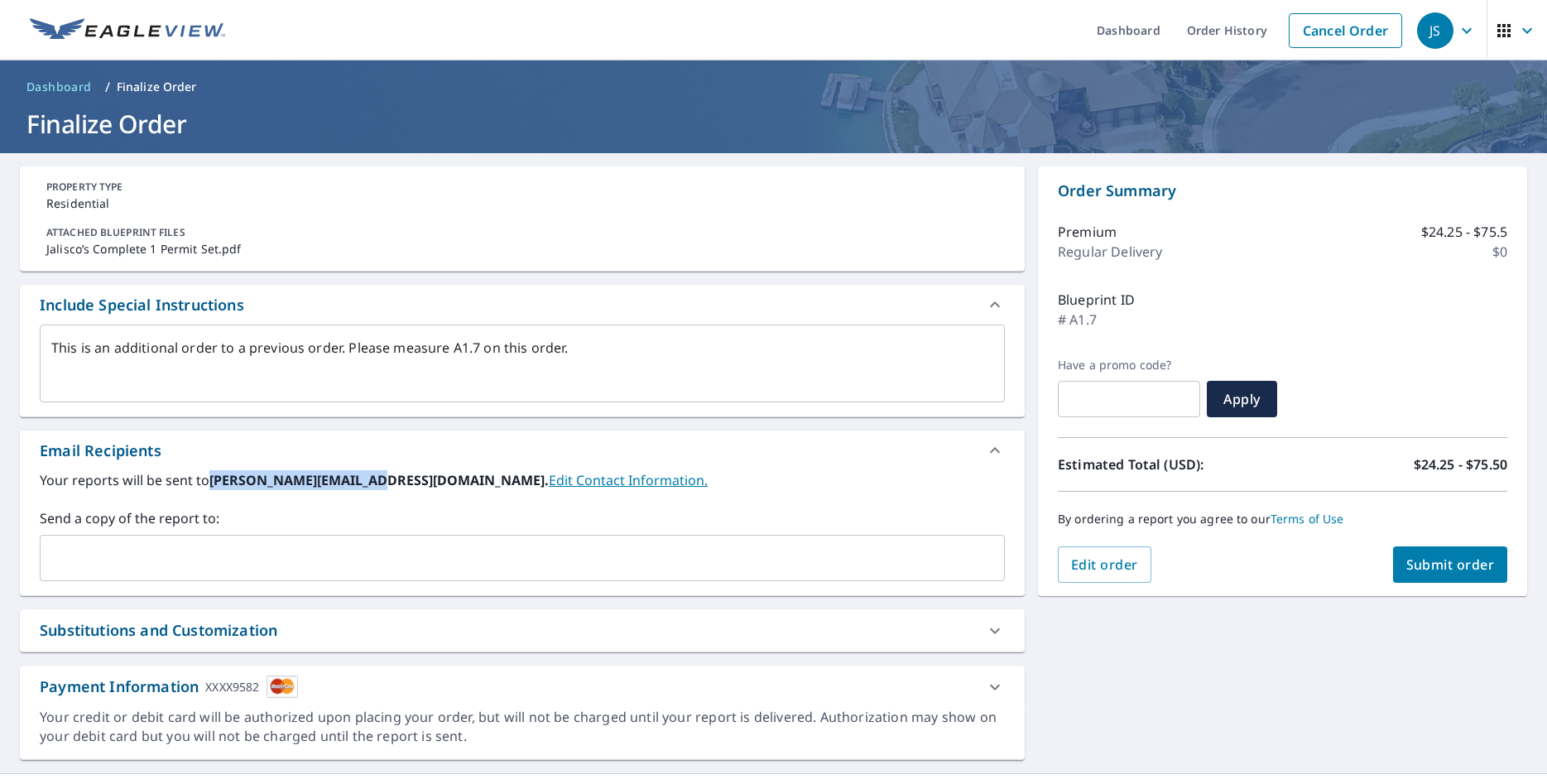
click at [371, 484] on b "jon@randrroofingtx.com." at bounding box center [379, 480] width 340 height 18
copy b "jon@randrroofingtx.com"
click at [325, 556] on input "text" at bounding box center [510, 558] width 926 height 32
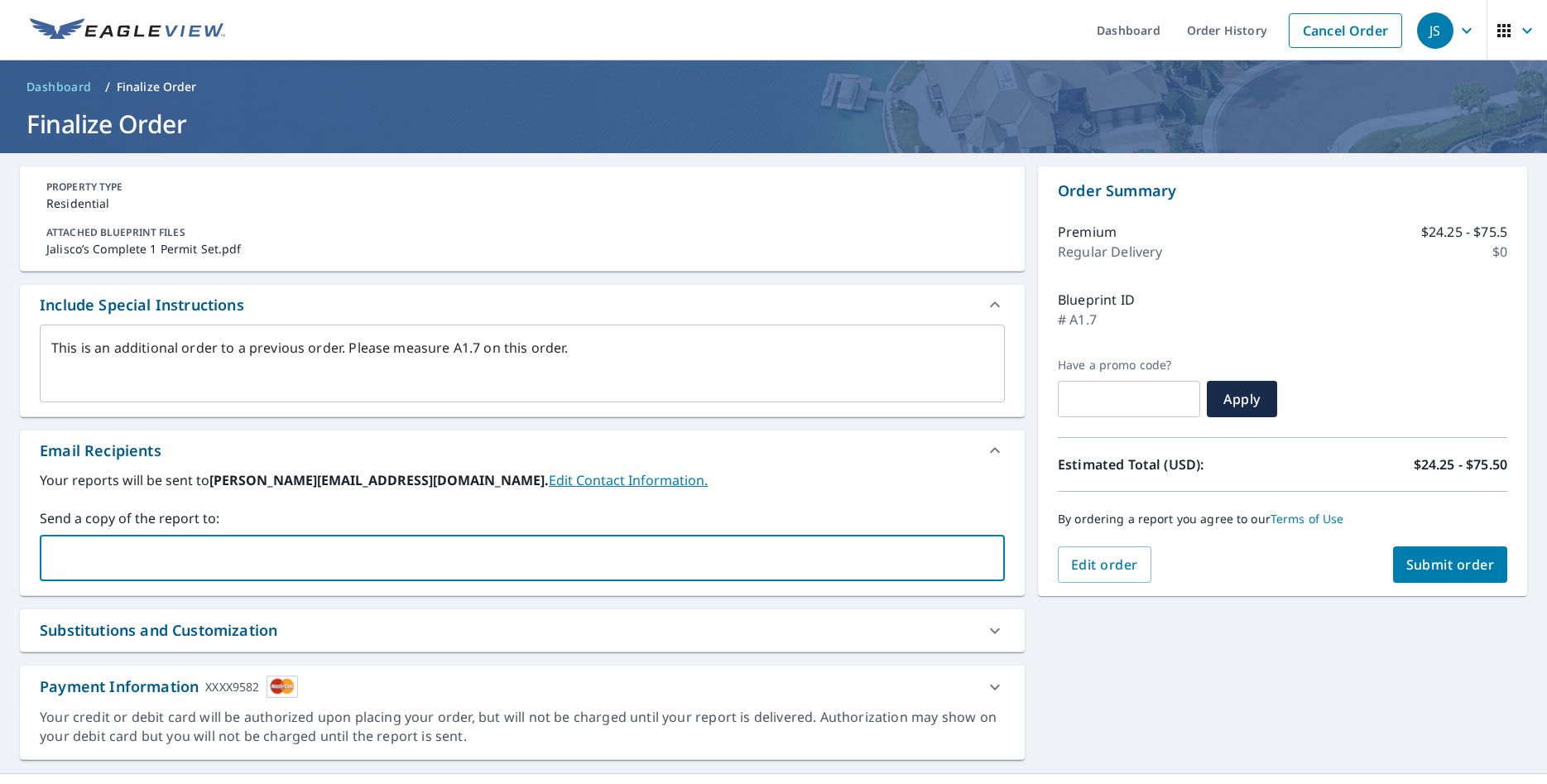
paste input "jon@randrroofingtx.com"
click at [75, 563] on input "jon@randrroofingtx.com" at bounding box center [510, 558] width 926 height 32
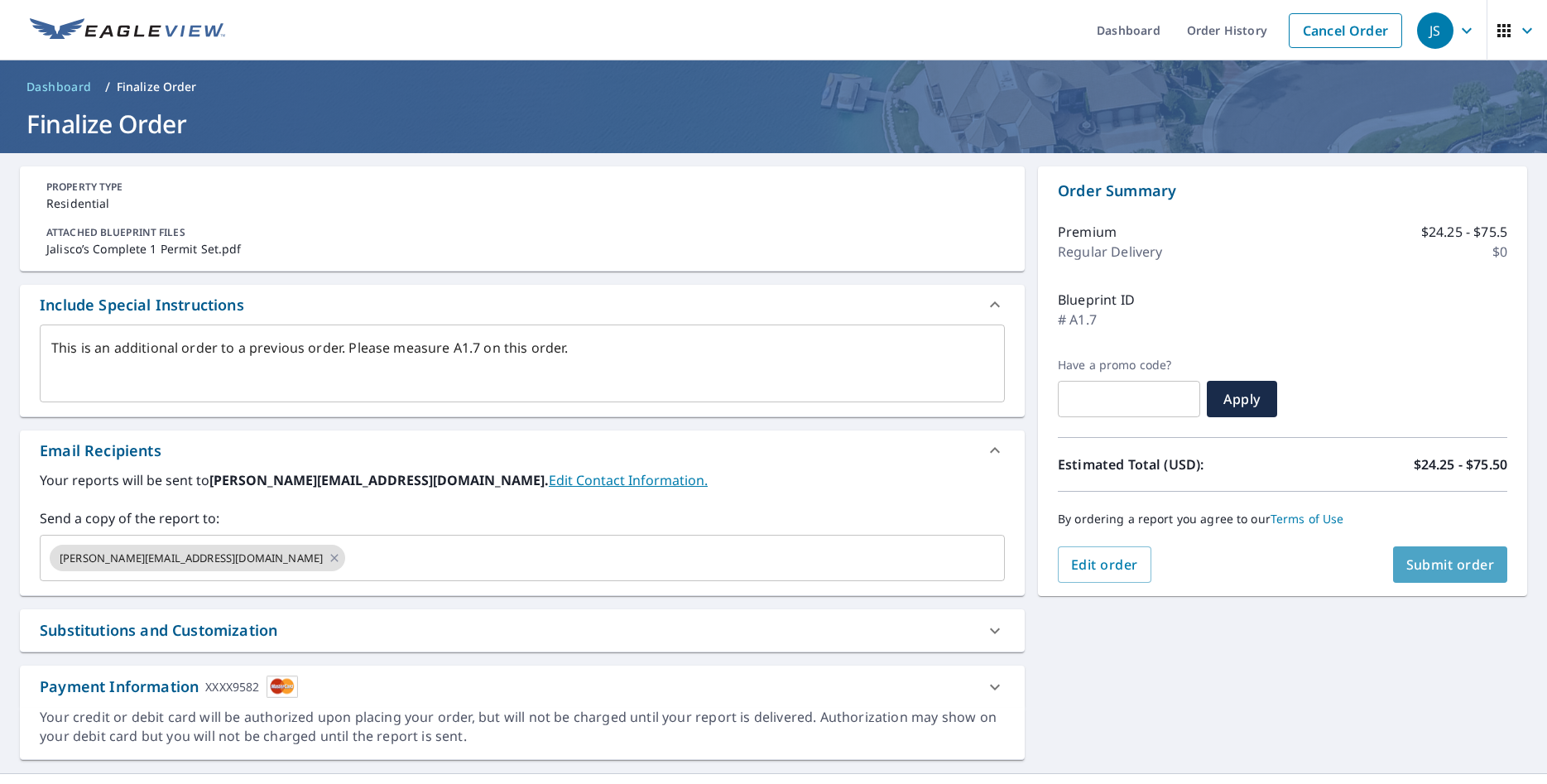
click at [1455, 550] on button "Submit order" at bounding box center [1450, 564] width 115 height 36
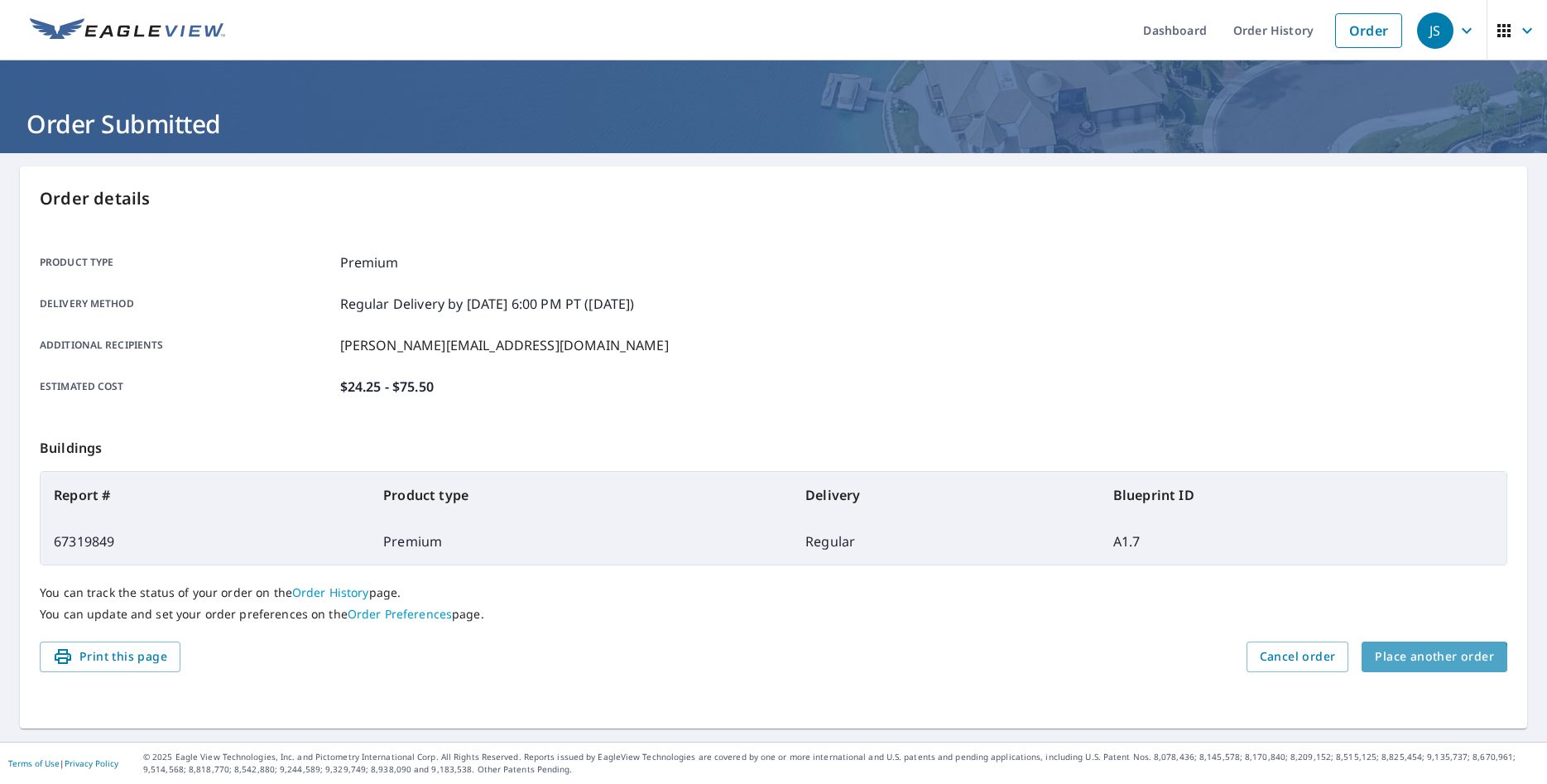
click at [1434, 667] on button "Place another order" at bounding box center [1434, 656] width 146 height 31
